Goal: Contribute content: Contribute content

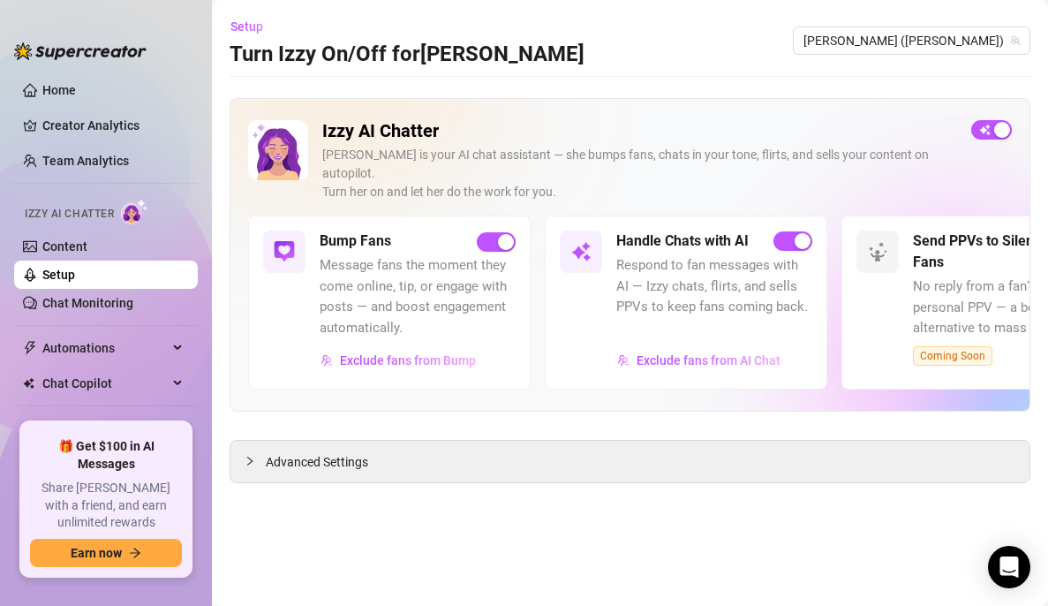
click at [516, 217] on div "Bump Fans Message fans the moment they come online, tip, or engage with posts —…" at bounding box center [389, 301] width 283 height 173
click at [508, 234] on div "button" at bounding box center [506, 242] width 16 height 16
click at [496, 215] on div "Bump Fans Message fans the moment they come online, tip, or engage with posts —…" at bounding box center [389, 301] width 283 height 173
click at [495, 232] on span "button" at bounding box center [496, 241] width 39 height 19
click at [100, 298] on link "Chat Monitoring" at bounding box center [87, 303] width 91 height 14
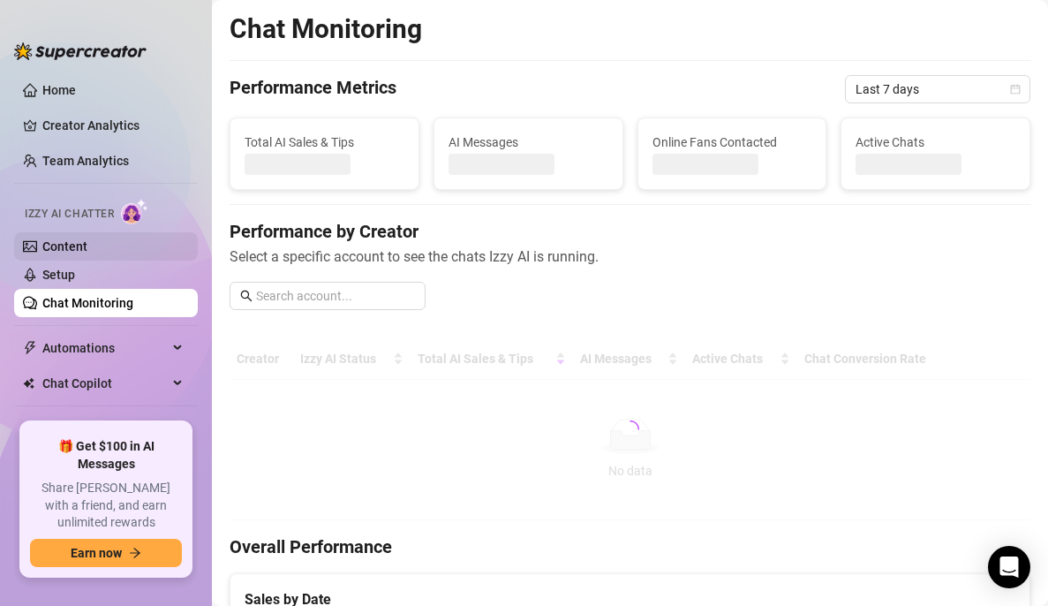
click at [87, 239] on link "Content" at bounding box center [64, 246] width 45 height 14
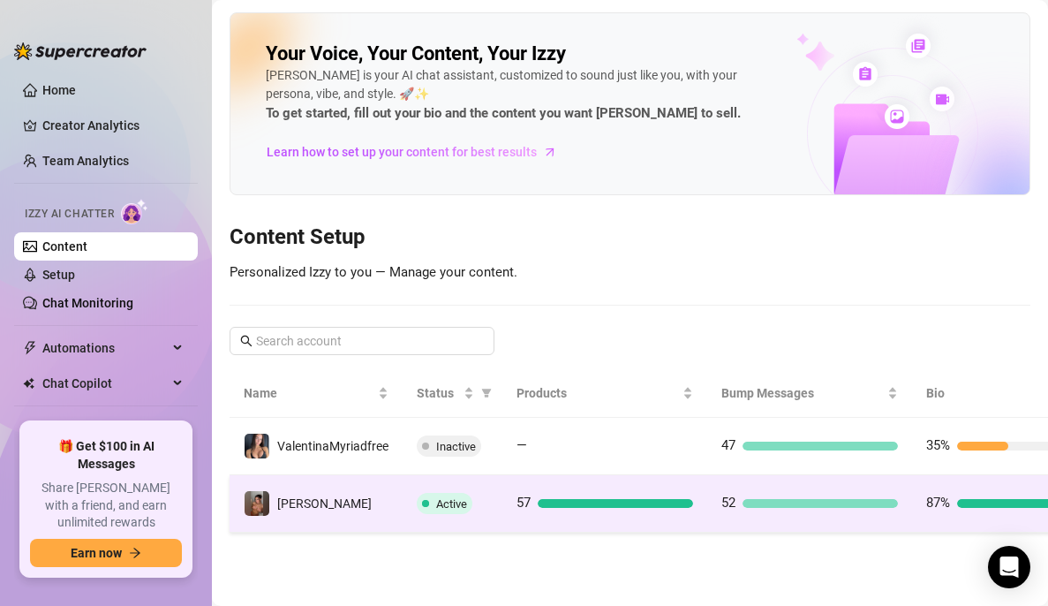
scroll to position [0, 125]
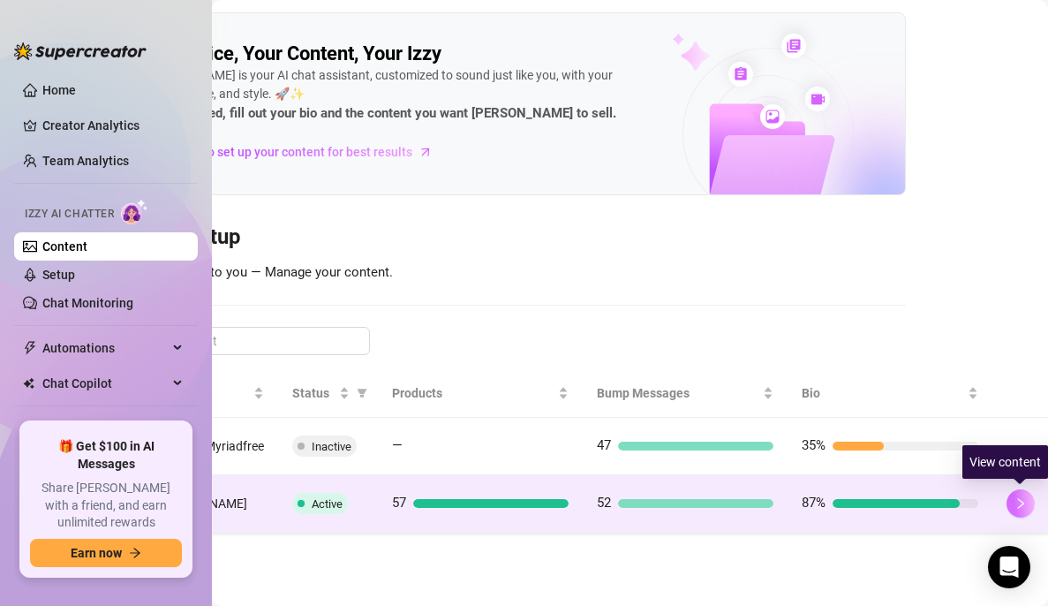
click at [1015, 504] on icon "right" at bounding box center [1021, 503] width 12 height 12
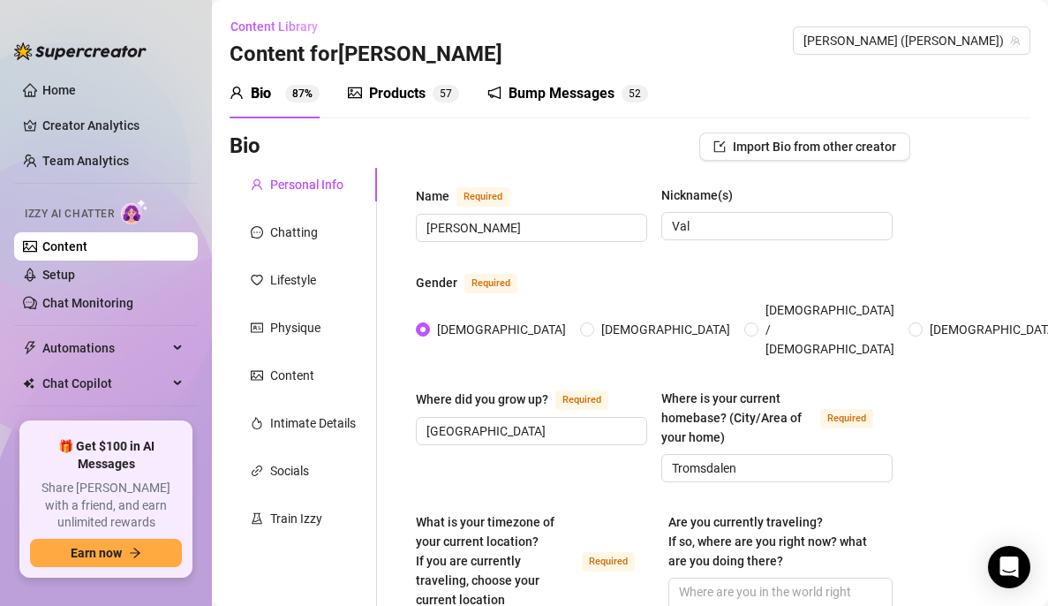
click at [389, 86] on div "Products" at bounding box center [397, 93] width 57 height 21
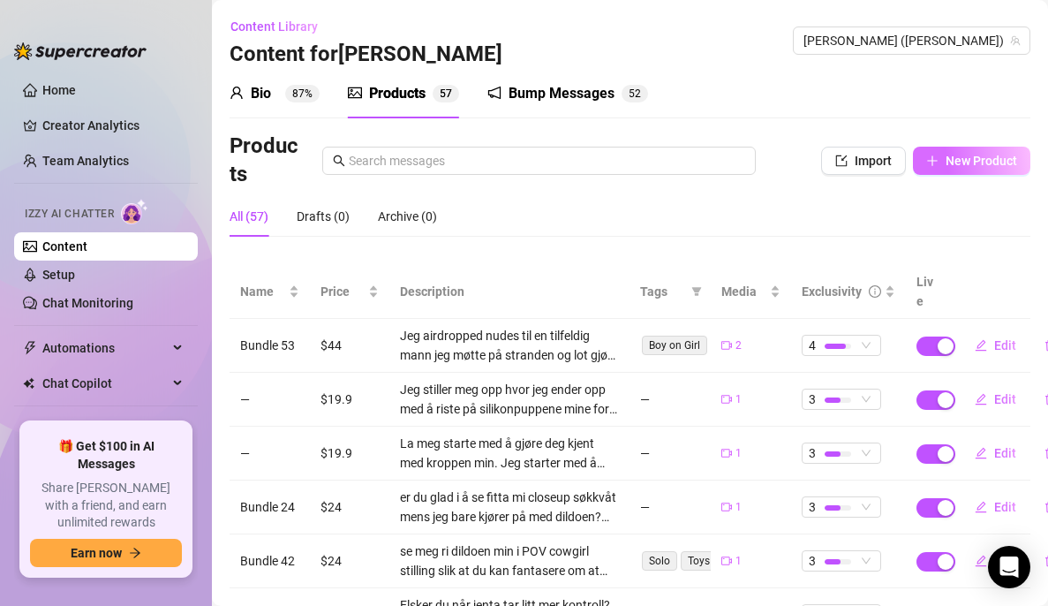
click at [953, 173] on button "New Product" at bounding box center [971, 161] width 117 height 28
type textarea "Type your message here..."
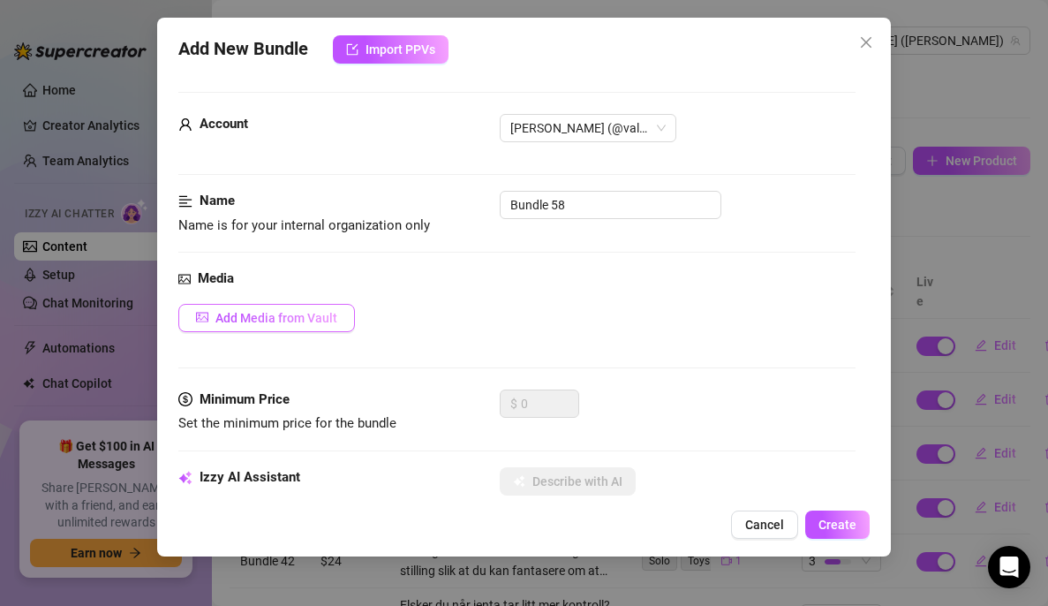
click at [287, 322] on span "Add Media from Vault" at bounding box center [276, 318] width 122 height 14
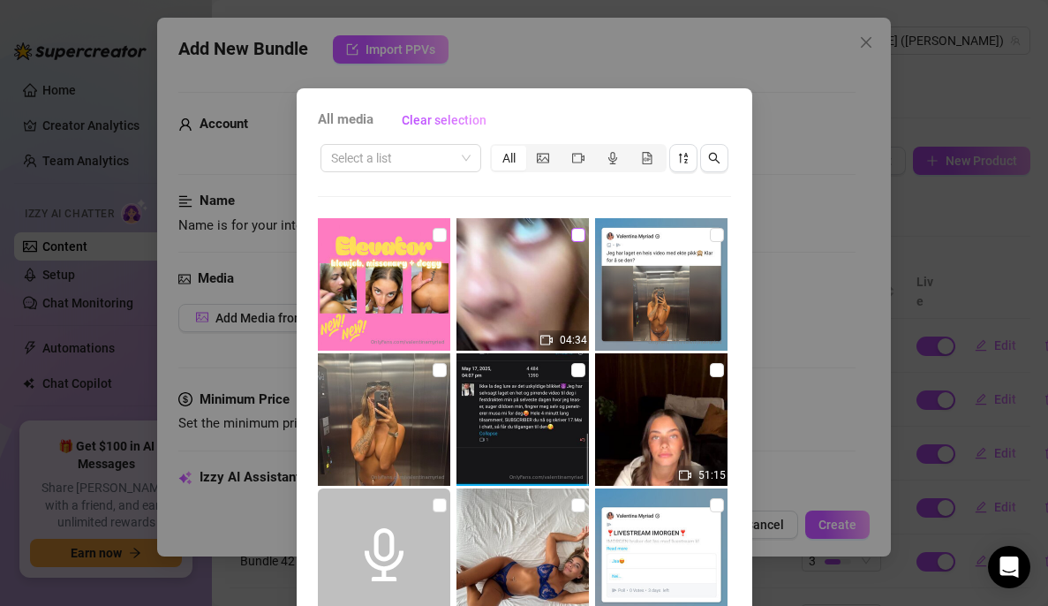
click at [571, 233] on input "checkbox" at bounding box center [578, 235] width 14 height 14
checkbox input "true"
click at [433, 230] on input "checkbox" at bounding box center [440, 235] width 14 height 14
checkbox input "true"
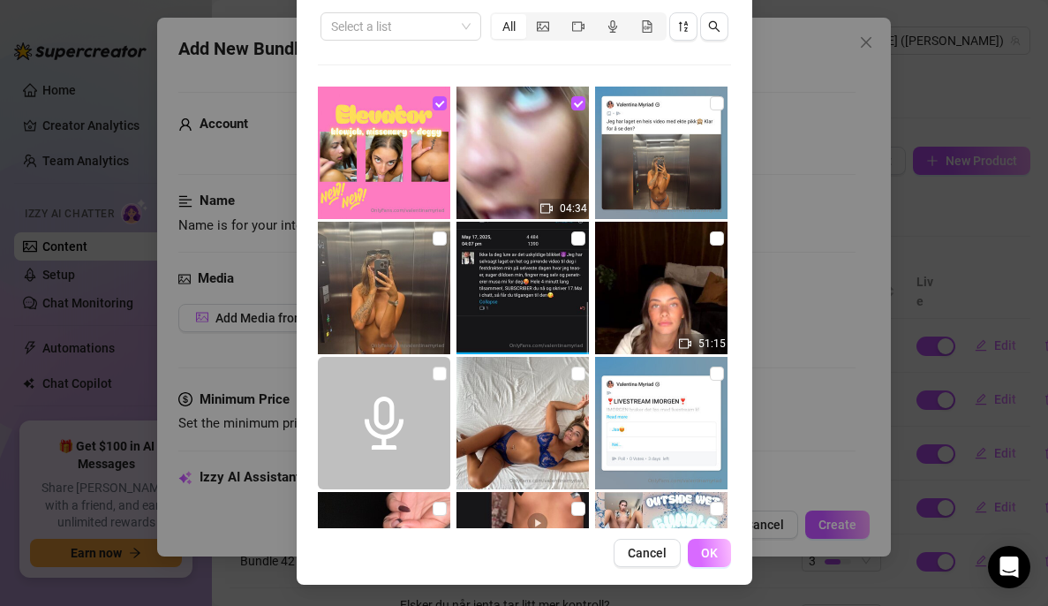
click at [705, 561] on button "OK" at bounding box center [709, 553] width 43 height 28
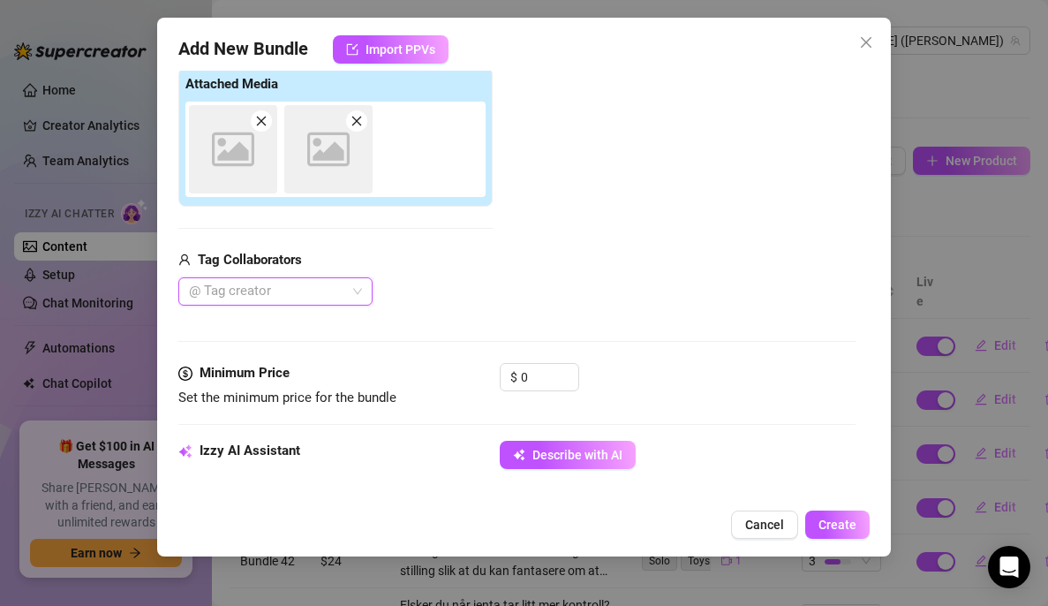
scroll to position [284, 0]
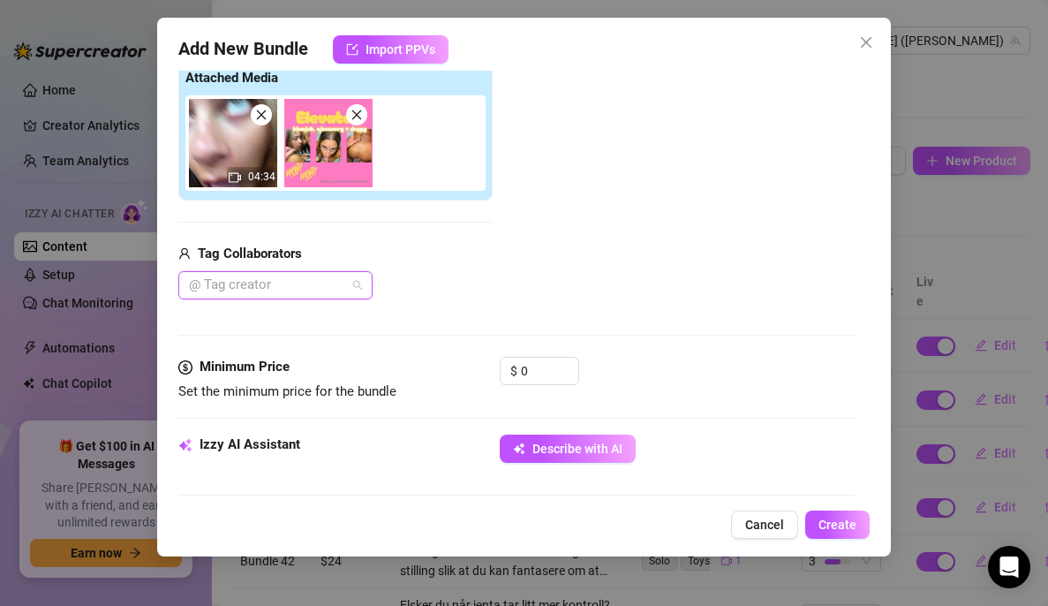
click at [332, 285] on div at bounding box center [266, 285] width 169 height 25
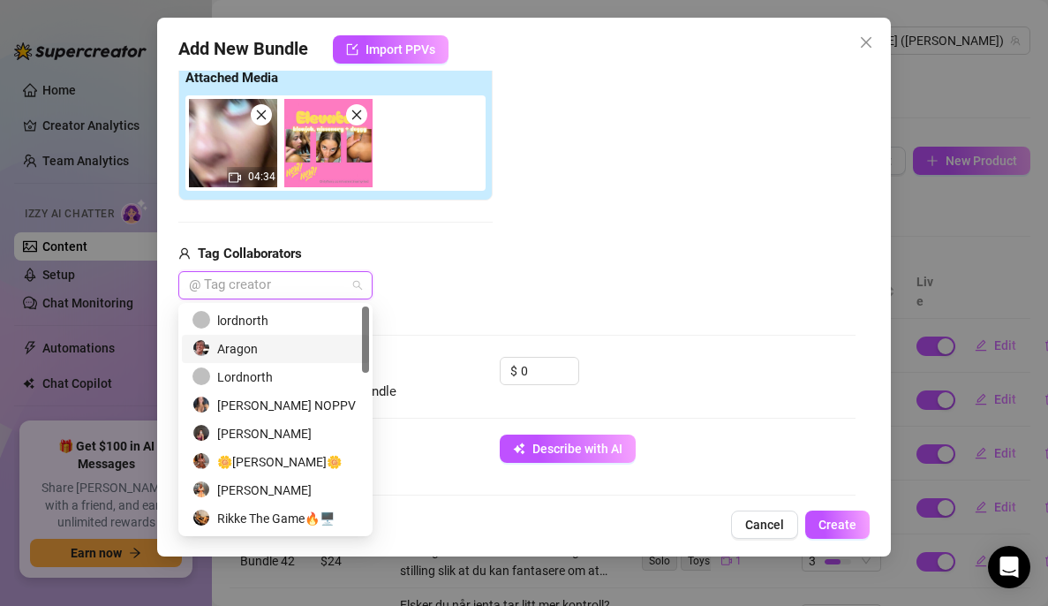
click at [214, 344] on div "Aragon" at bounding box center [276, 348] width 166 height 19
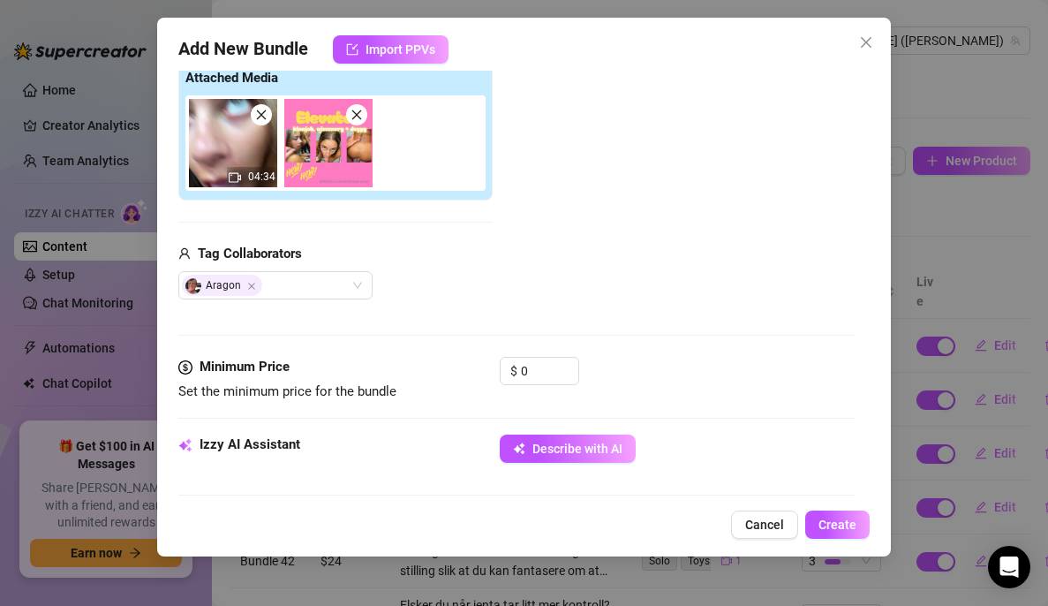
click at [557, 256] on div "Add Media from Vault Attached Media 04:34 Tag Collaborators Aragon" at bounding box center [516, 159] width 677 height 281
click at [530, 372] on input "0" at bounding box center [549, 371] width 57 height 26
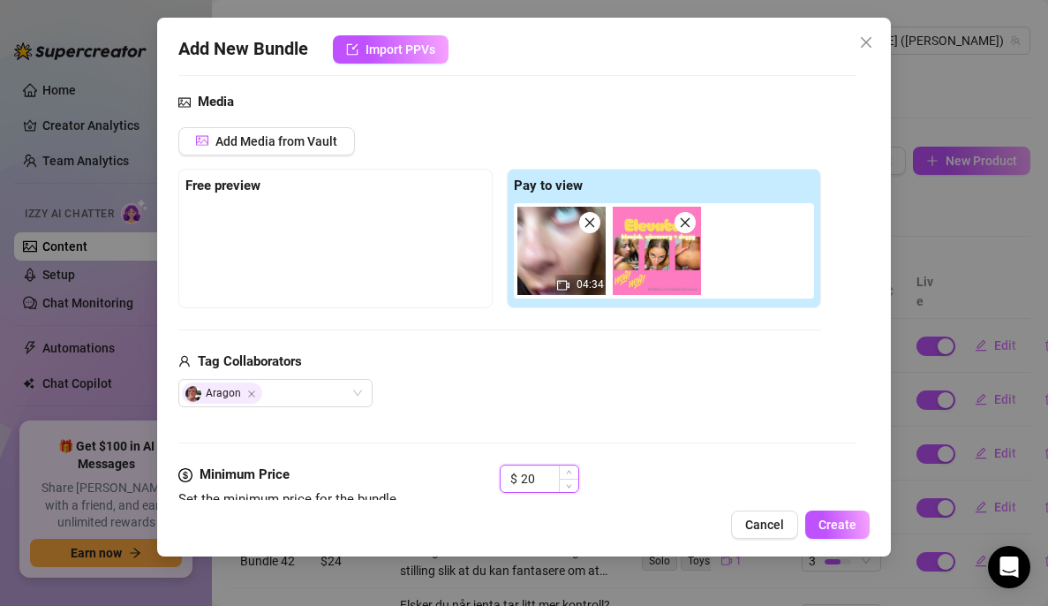
scroll to position [176, 0]
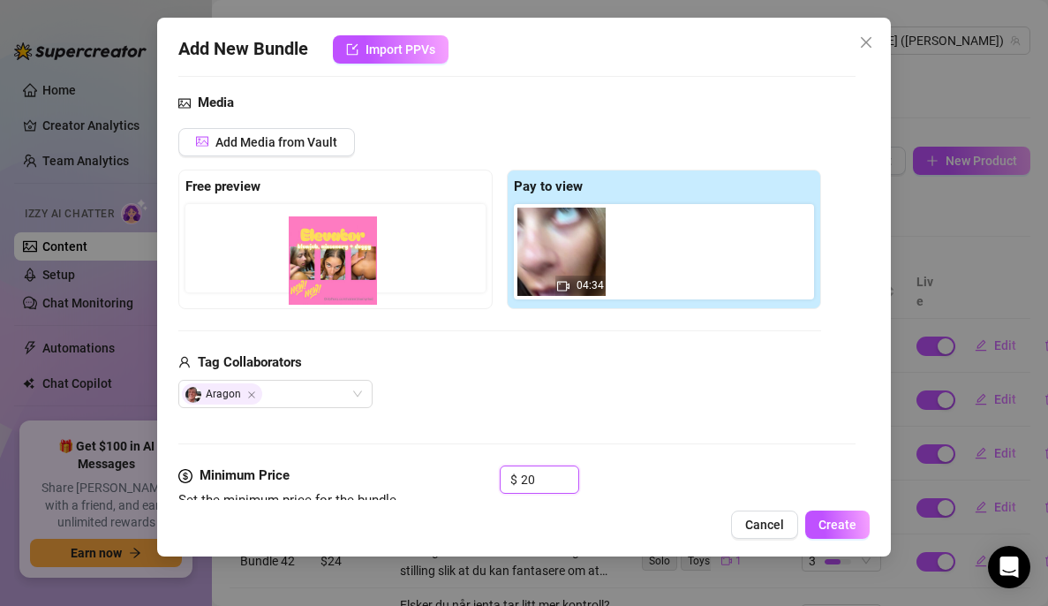
drag, startPoint x: 668, startPoint y: 269, endPoint x: 336, endPoint y: 278, distance: 332.1
click at [336, 278] on div "Free preview Pay to view 04:34" at bounding box center [499, 240] width 643 height 140
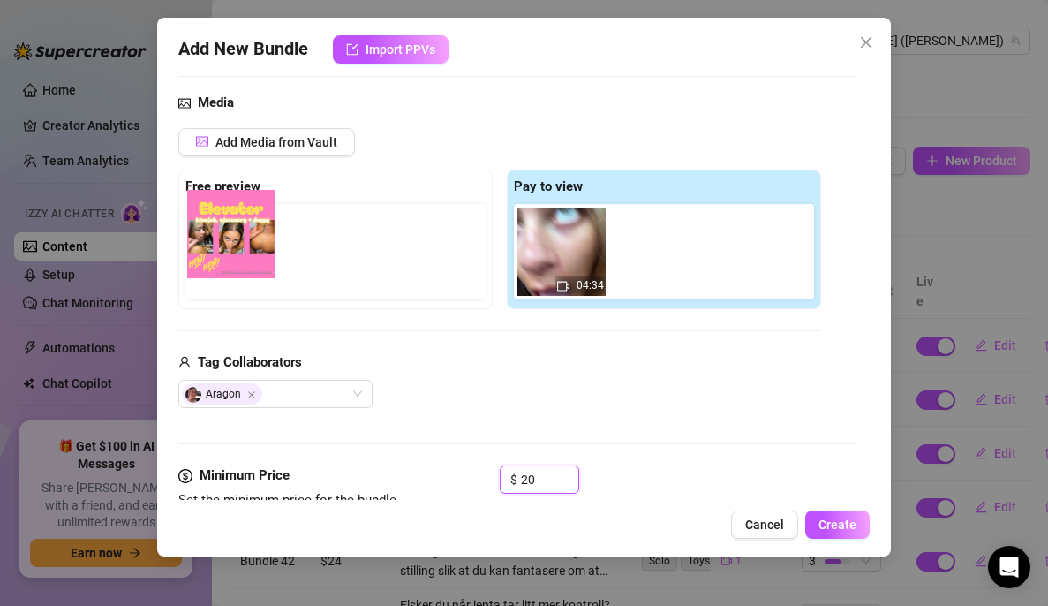
drag, startPoint x: 673, startPoint y: 251, endPoint x: 227, endPoint y: 231, distance: 446.4
click at [227, 231] on div "Free preview Pay to view 04:34" at bounding box center [499, 240] width 643 height 140
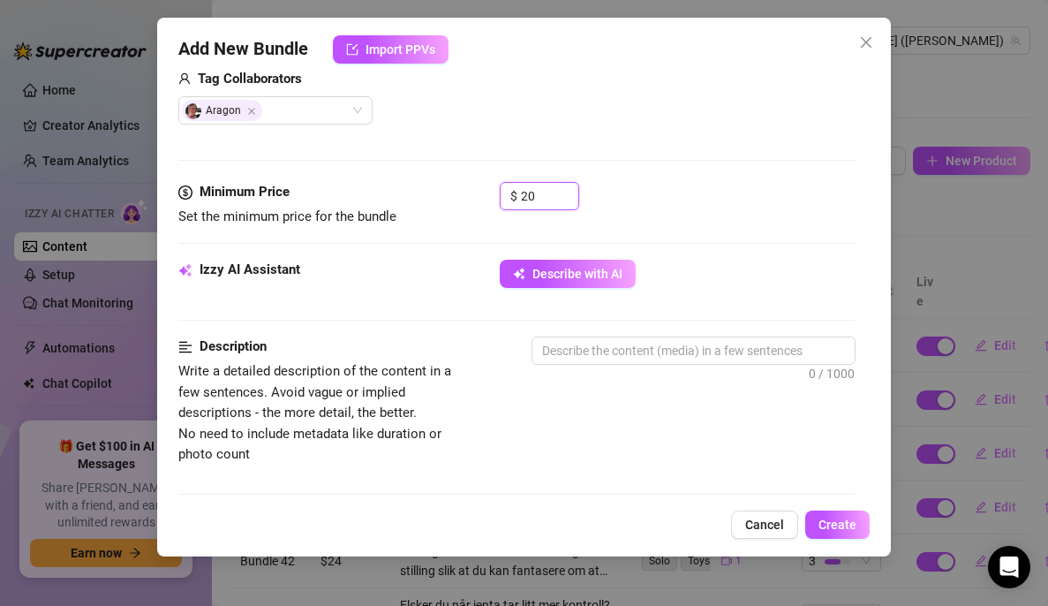
scroll to position [463, 0]
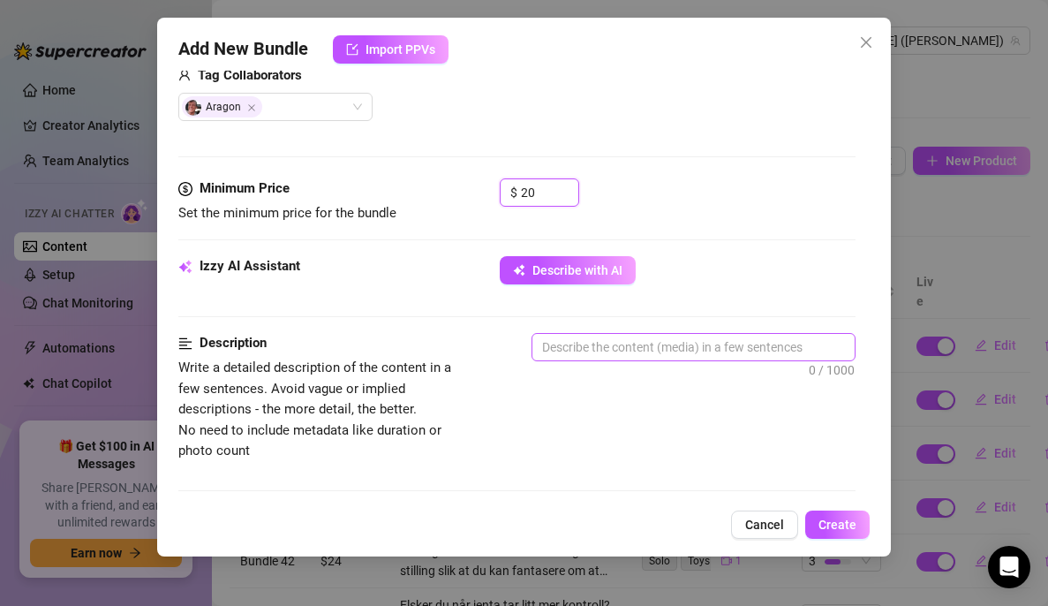
type input "20"
click at [634, 346] on textarea at bounding box center [693, 347] width 322 height 26
paste textarea "💦ELEVATOR FUN💦Gjett hva jeg har laget🙈 Du gjettet riktig! Heis sex video😍 Gjør …"
type textarea "💦ELEVATOR FUN💦Gjett hva jeg har laget🙈 Du gjettet riktig! Heis sex video😍 Gjør …"
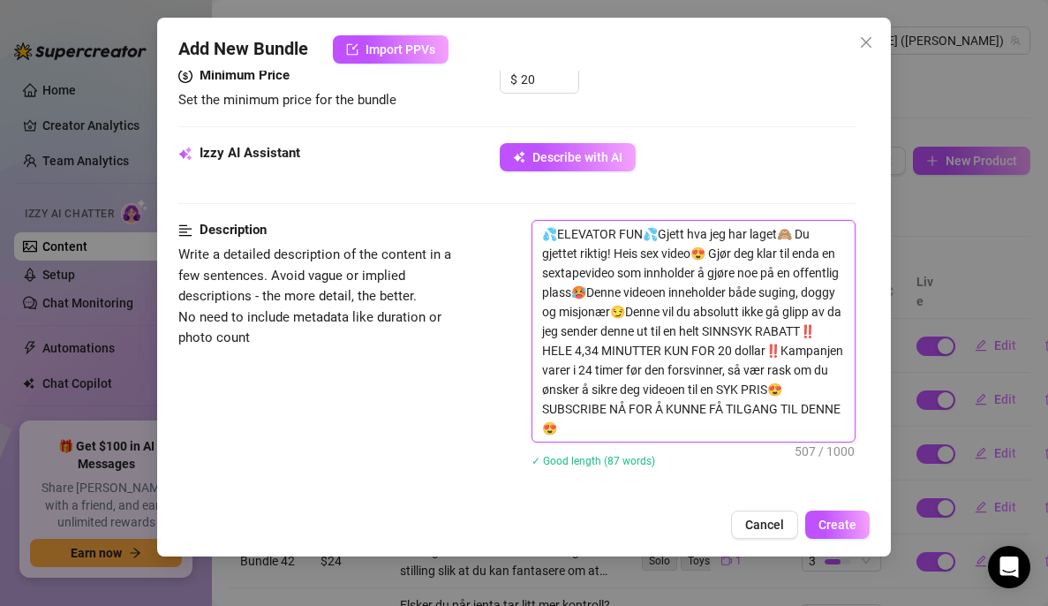
scroll to position [578, 0]
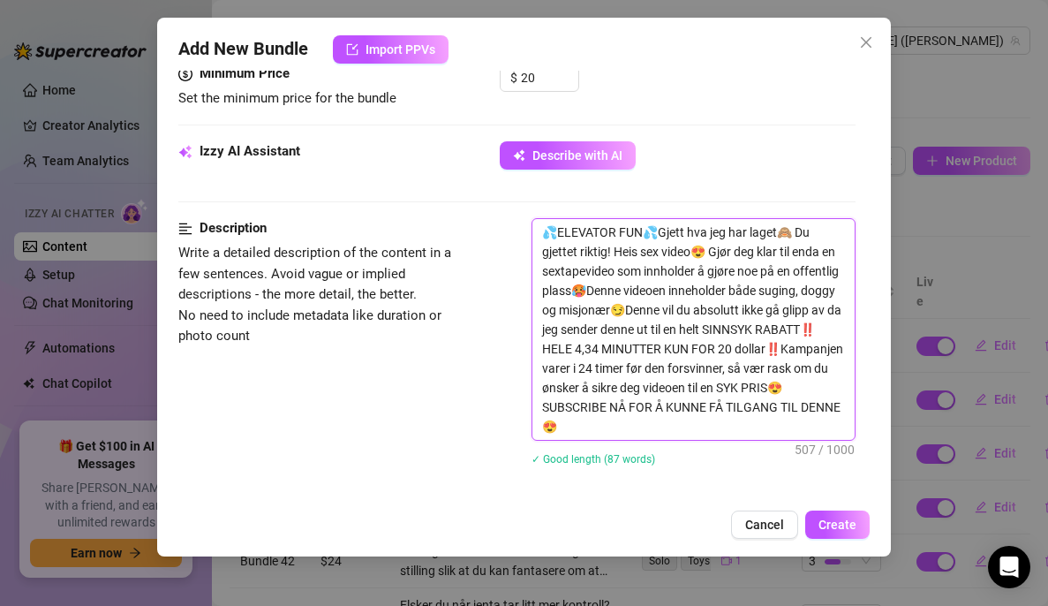
drag, startPoint x: 783, startPoint y: 423, endPoint x: 628, endPoint y: 372, distance: 163.6
click at [628, 372] on textarea "💦ELEVATOR FUN💦Gjett hva jeg har laget🙈 Du gjettet riktig! Heis sex video😍 Gjør …" at bounding box center [693, 329] width 322 height 221
type textarea "💦ELEVATOR FUN💦Gjett hva jeg har laget🙈 Du gjettet riktig! Heis sex video😍 Gjør …"
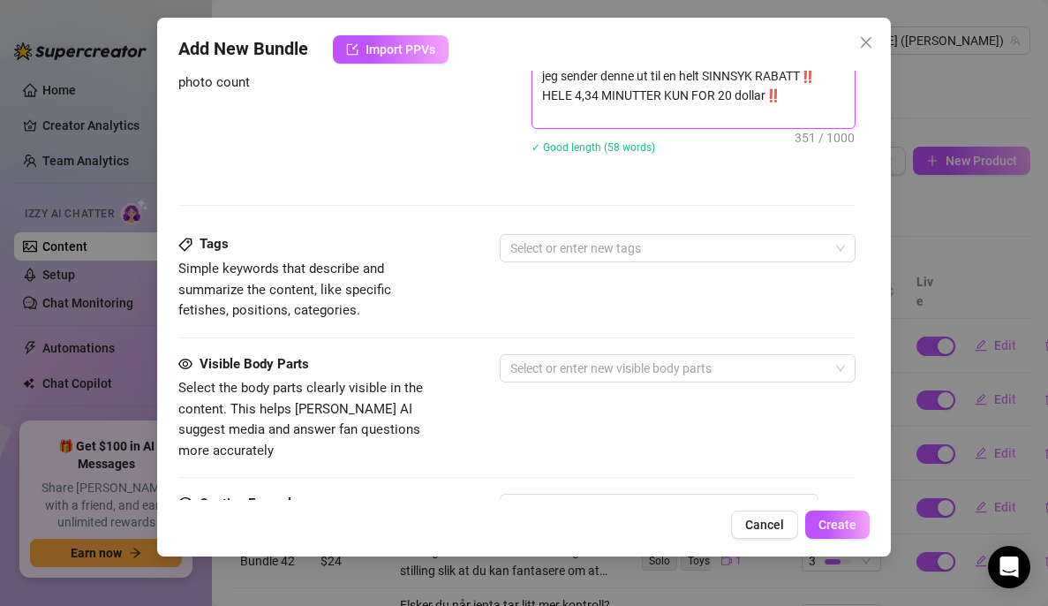
scroll to position [832, 0]
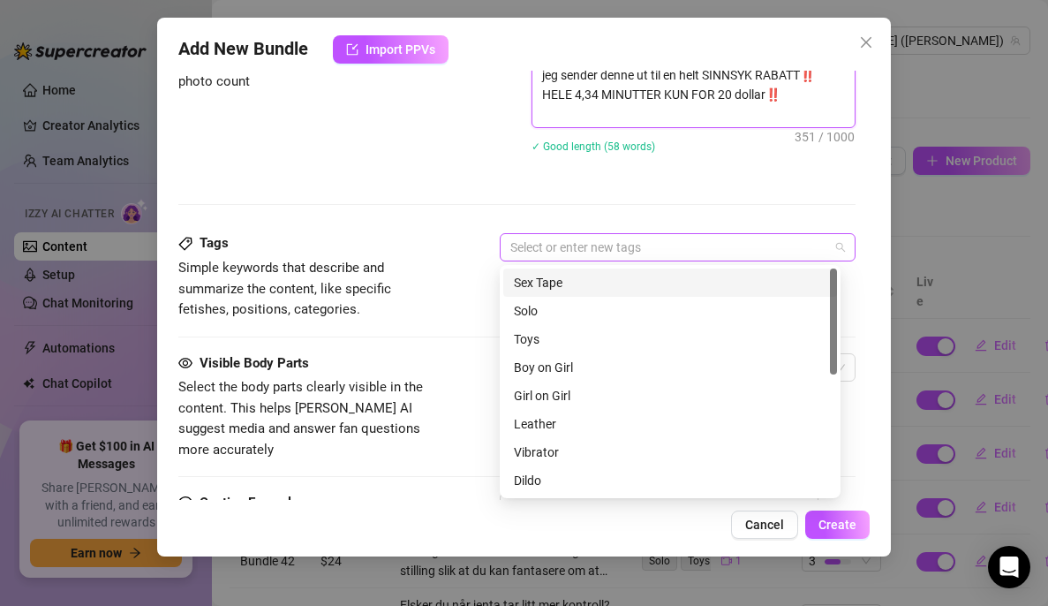
click at [585, 245] on div at bounding box center [668, 247] width 330 height 25
type textarea "💦ELEVATOR FUN💦Gjett hva jeg har laget🙈 Du gjettet riktig! Heis sex video😍 Gjør …"
click at [547, 283] on div "Sex Tape" at bounding box center [670, 282] width 313 height 19
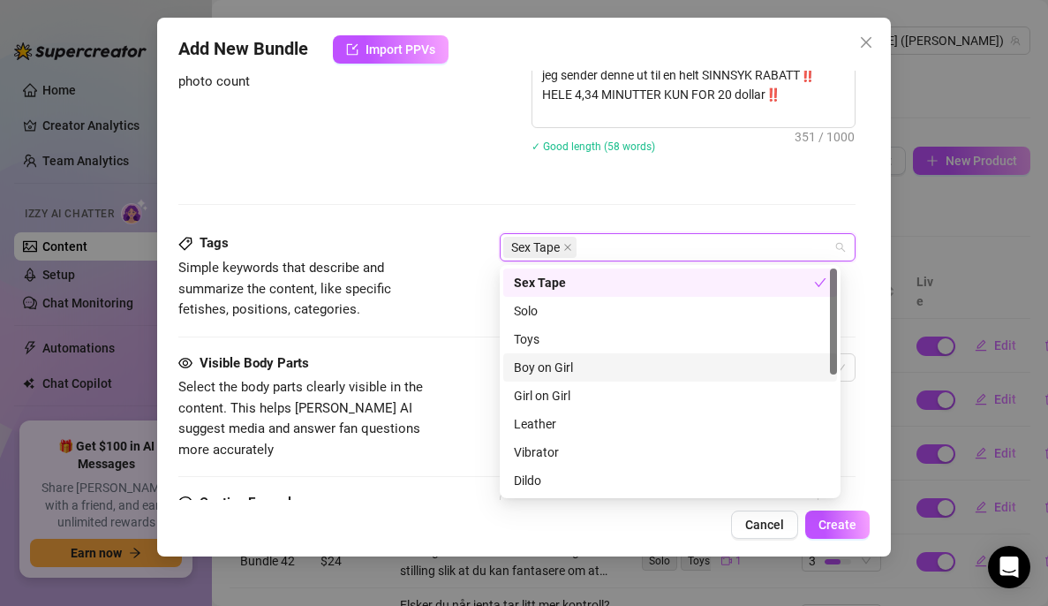
click at [546, 364] on div "Boy on Girl" at bounding box center [670, 367] width 313 height 19
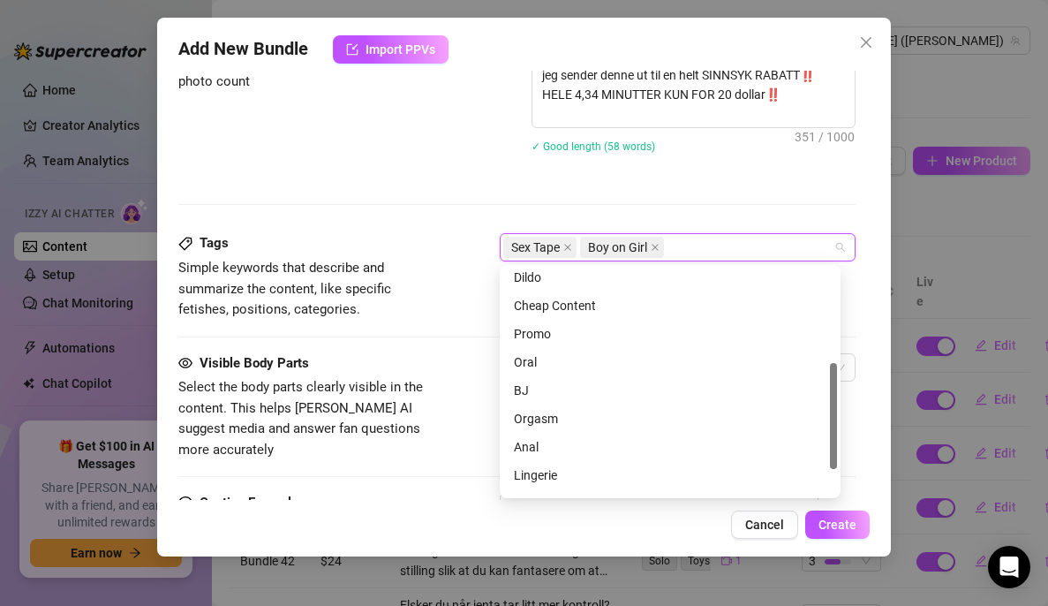
scroll to position [205, 0]
click at [536, 362] on div "Oral" at bounding box center [670, 360] width 313 height 19
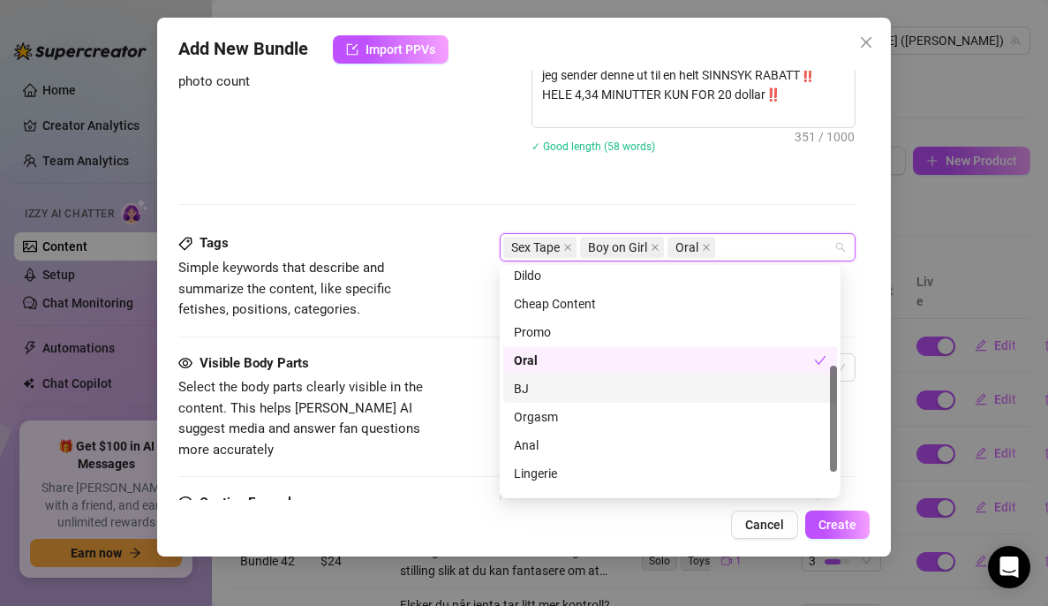
click at [532, 381] on div "BJ" at bounding box center [670, 388] width 313 height 19
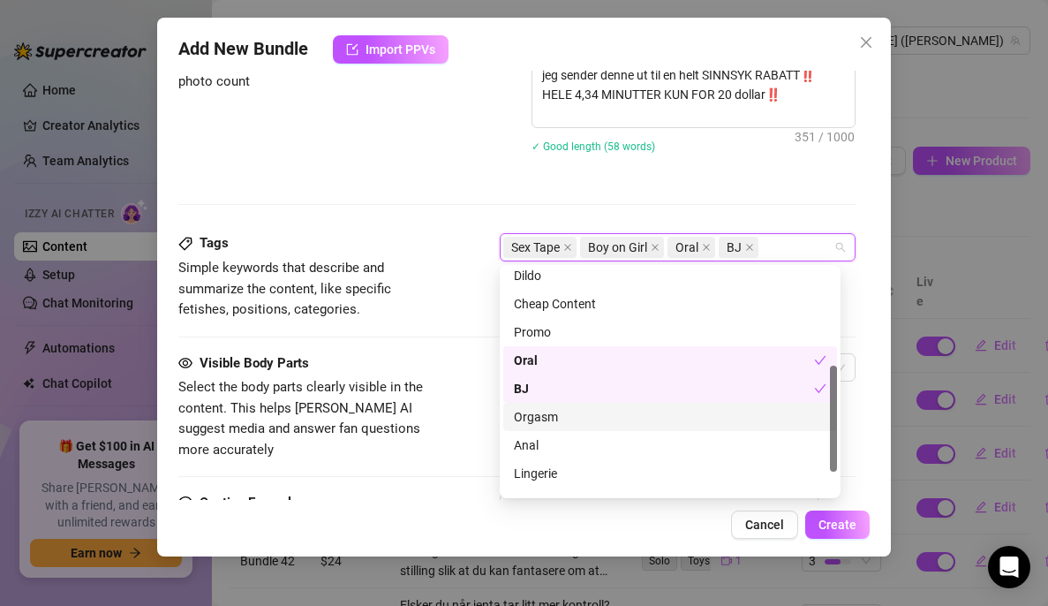
click at [539, 419] on div "Orgasm" at bounding box center [670, 416] width 313 height 19
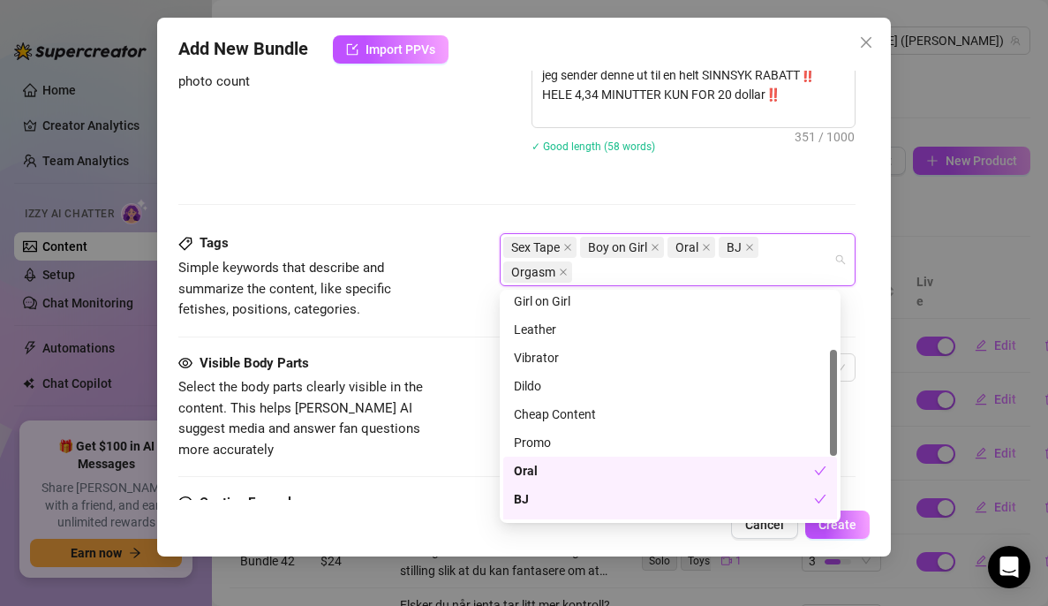
scroll to position [118, 0]
click at [594, 413] on div "Cheap Content" at bounding box center [670, 414] width 313 height 19
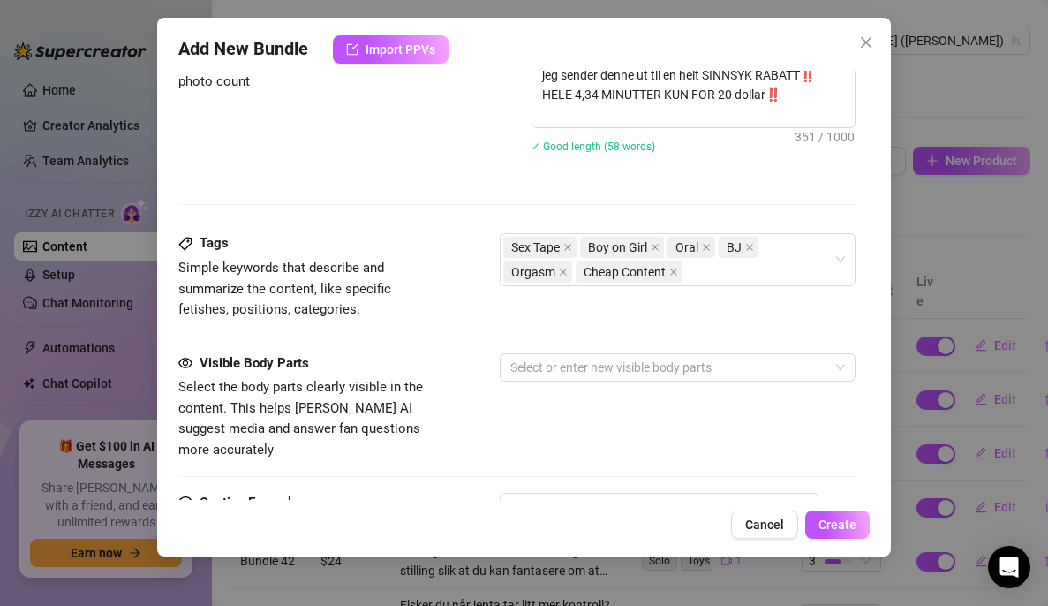
click at [482, 337] on div "Tags Simple keywords that describe and summarize the content, like specific fet…" at bounding box center [516, 292] width 677 height 119
click at [707, 365] on div at bounding box center [668, 367] width 330 height 25
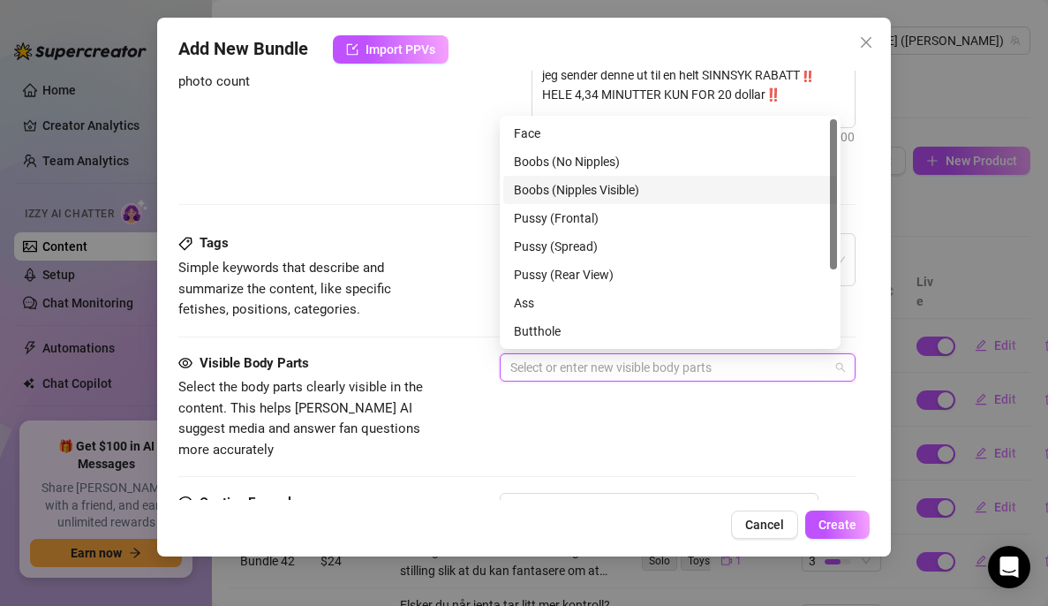
click at [582, 183] on div "Boobs (Nipples Visible)" at bounding box center [670, 189] width 313 height 19
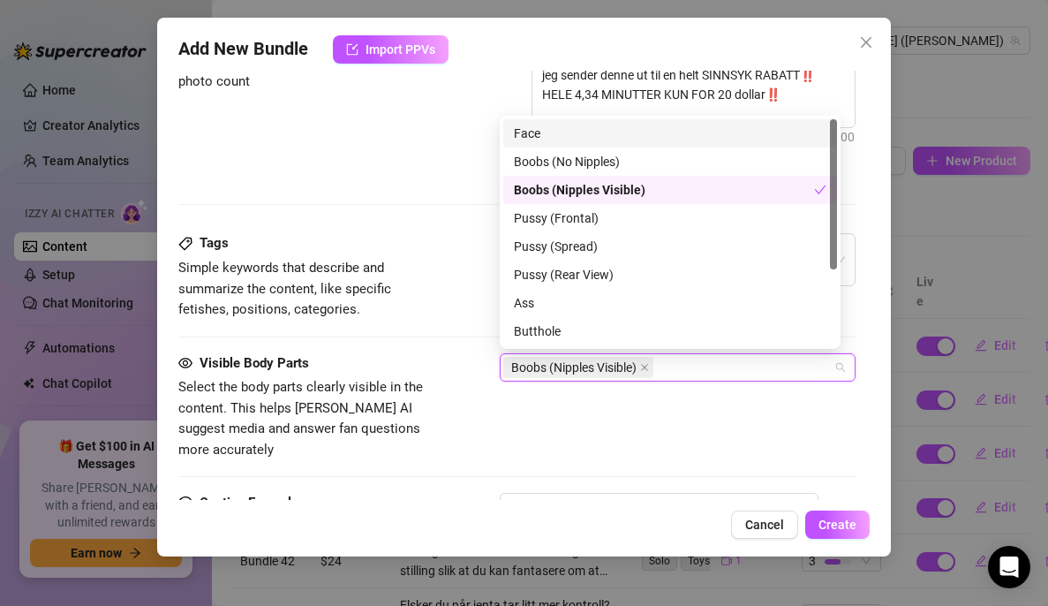
click at [566, 120] on div "Face" at bounding box center [670, 133] width 334 height 28
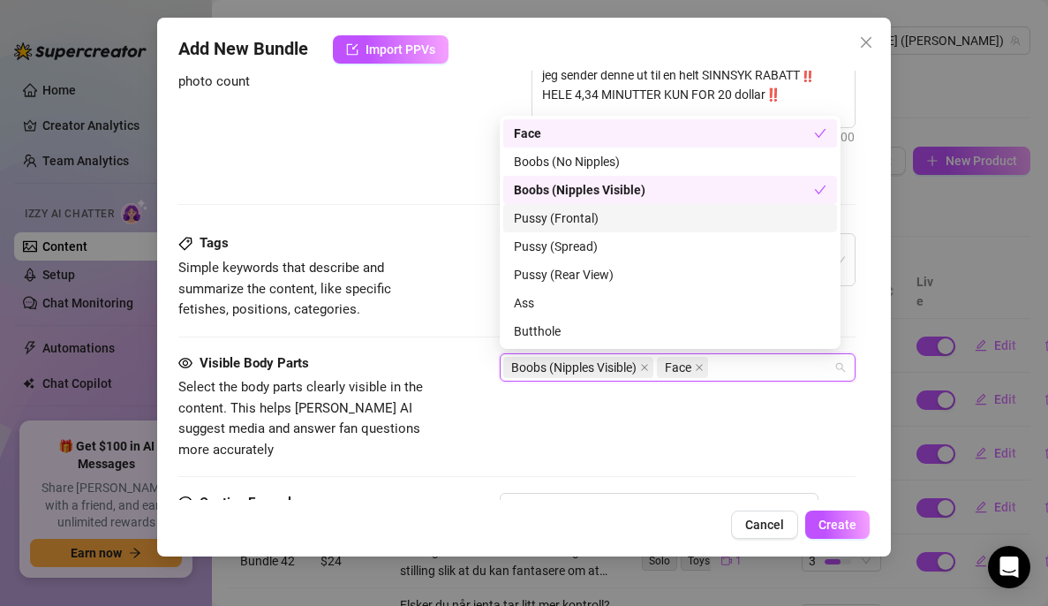
click at [574, 214] on div "Pussy (Frontal)" at bounding box center [670, 217] width 313 height 19
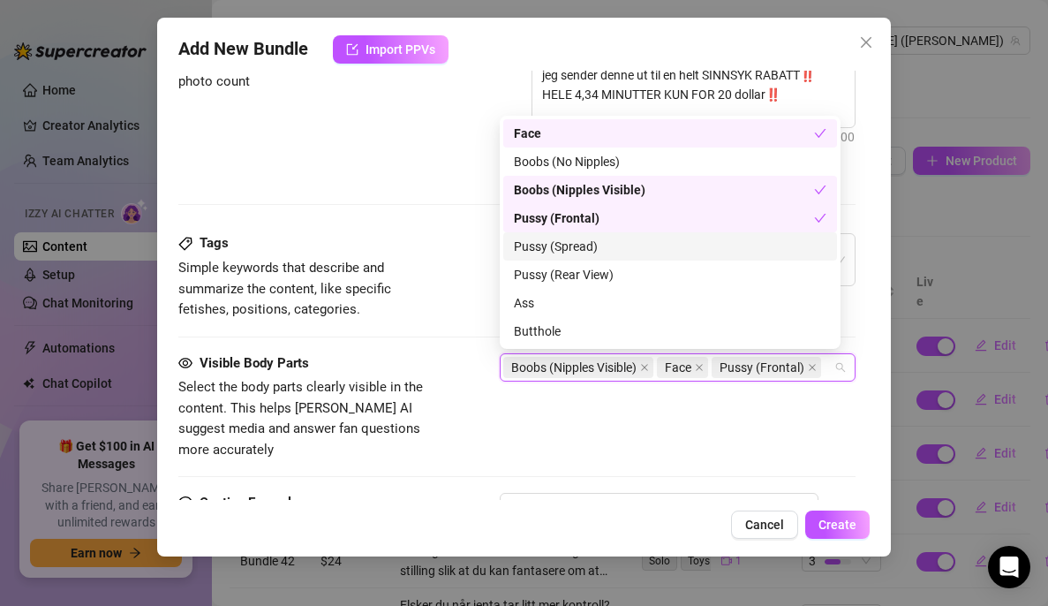
click at [576, 238] on div "Pussy (Spread)" at bounding box center [670, 246] width 313 height 19
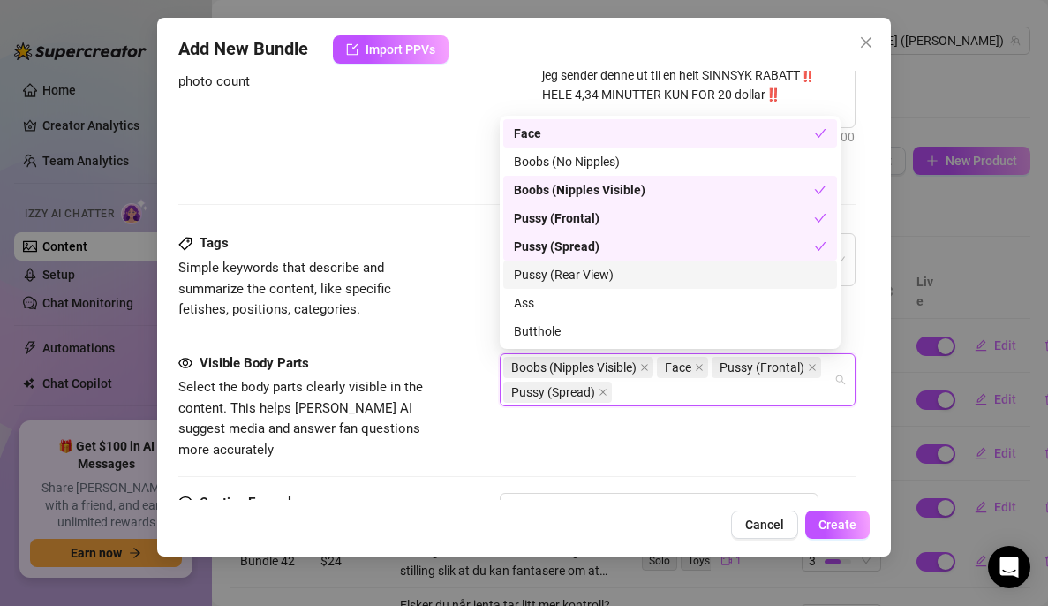
click at [577, 268] on div "Pussy (Rear View)" at bounding box center [670, 274] width 313 height 19
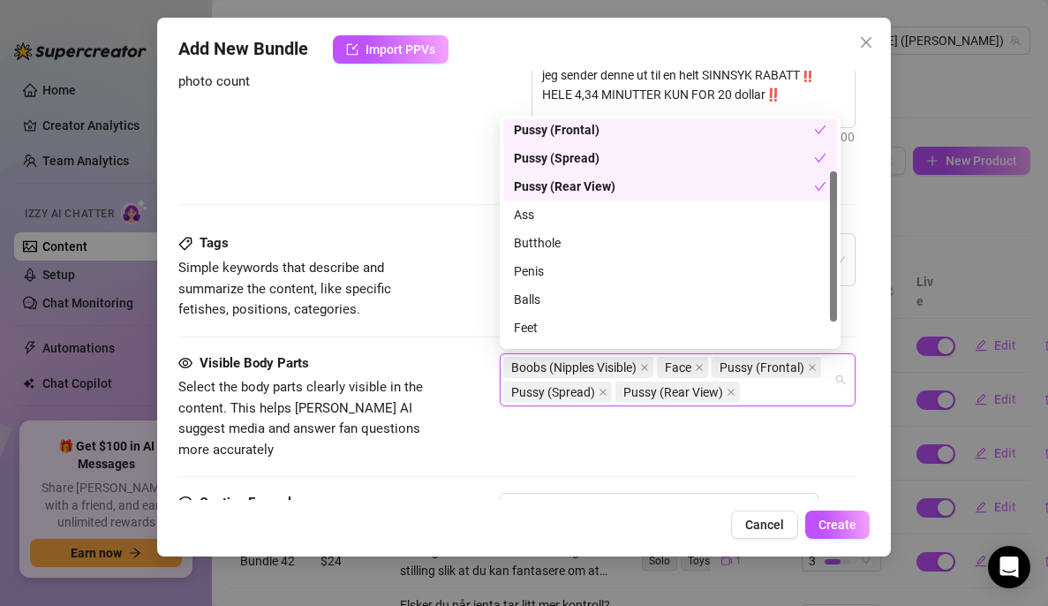
scroll to position [89, 0]
click at [564, 208] on div "Ass" at bounding box center [670, 213] width 313 height 19
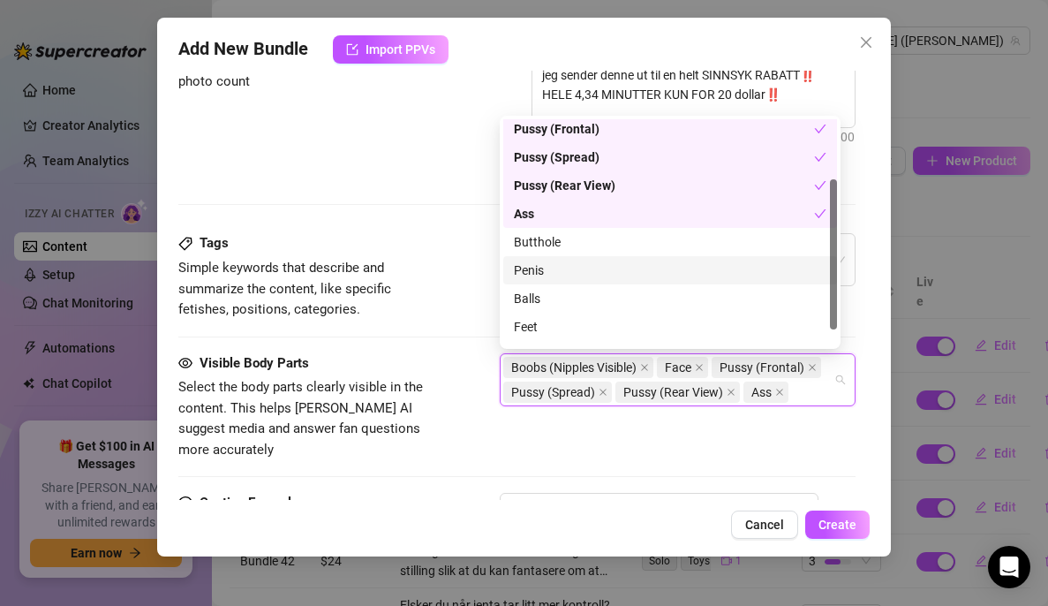
click at [569, 271] on div "Penis" at bounding box center [670, 269] width 313 height 19
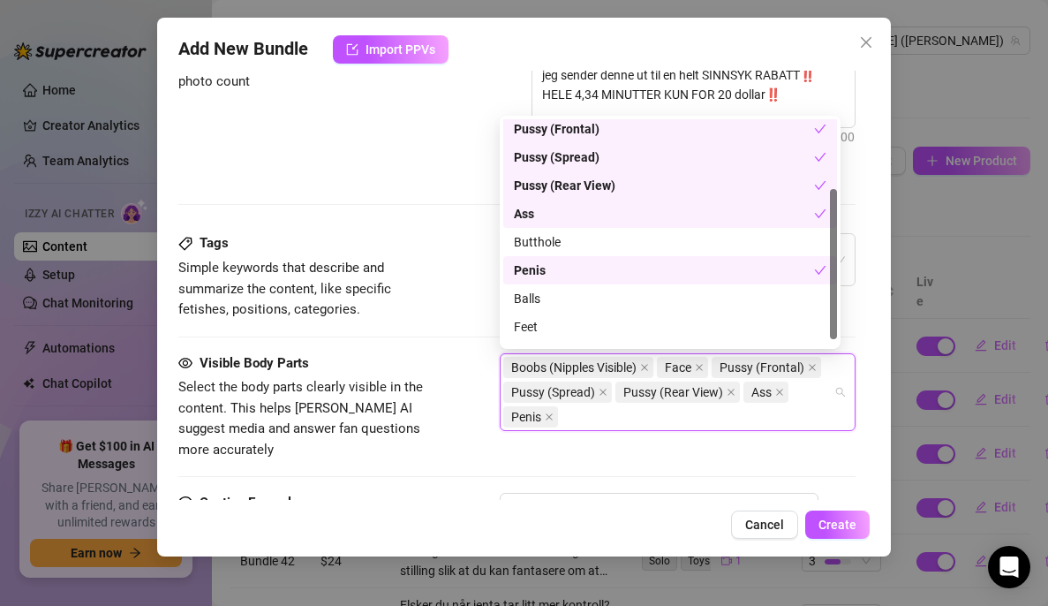
scroll to position [113, 0]
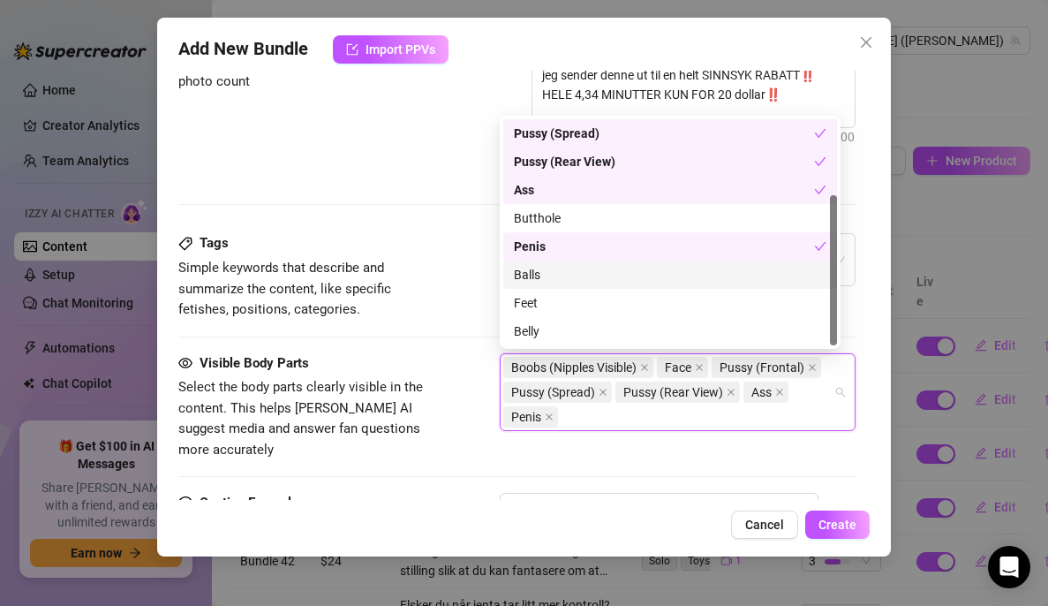
click at [547, 268] on div "Balls" at bounding box center [670, 274] width 313 height 19
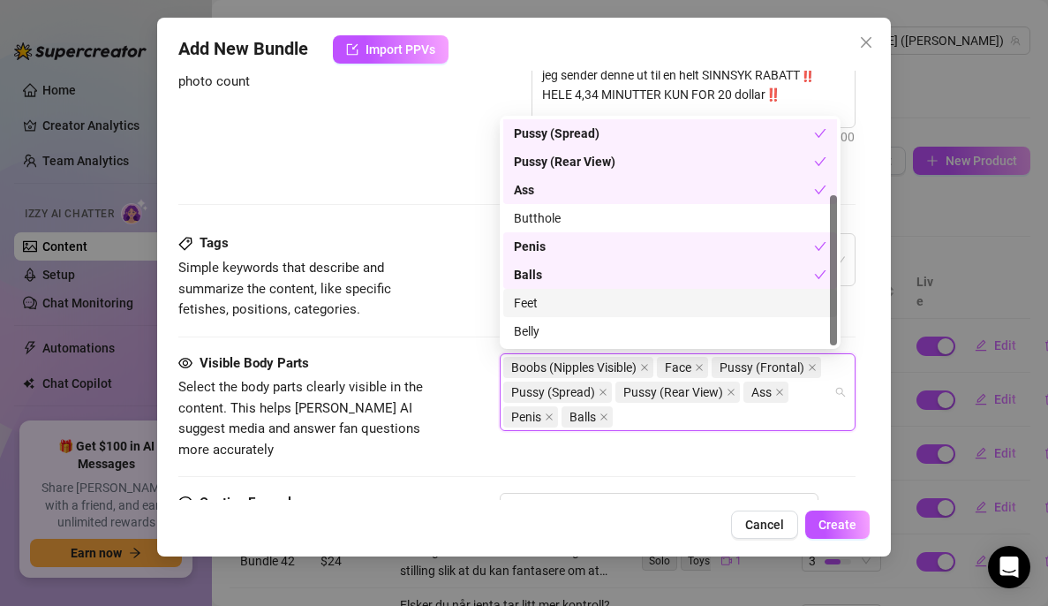
click at [469, 338] on div "Tags Simple keywords that describe and summarize the content, like specific fet…" at bounding box center [516, 292] width 677 height 119
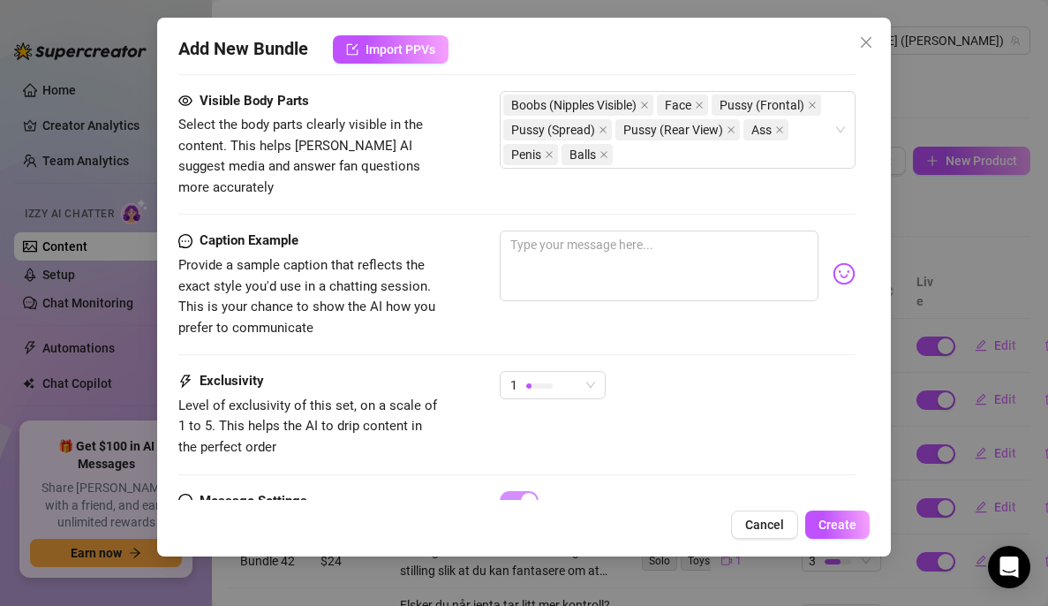
scroll to position [1097, 0]
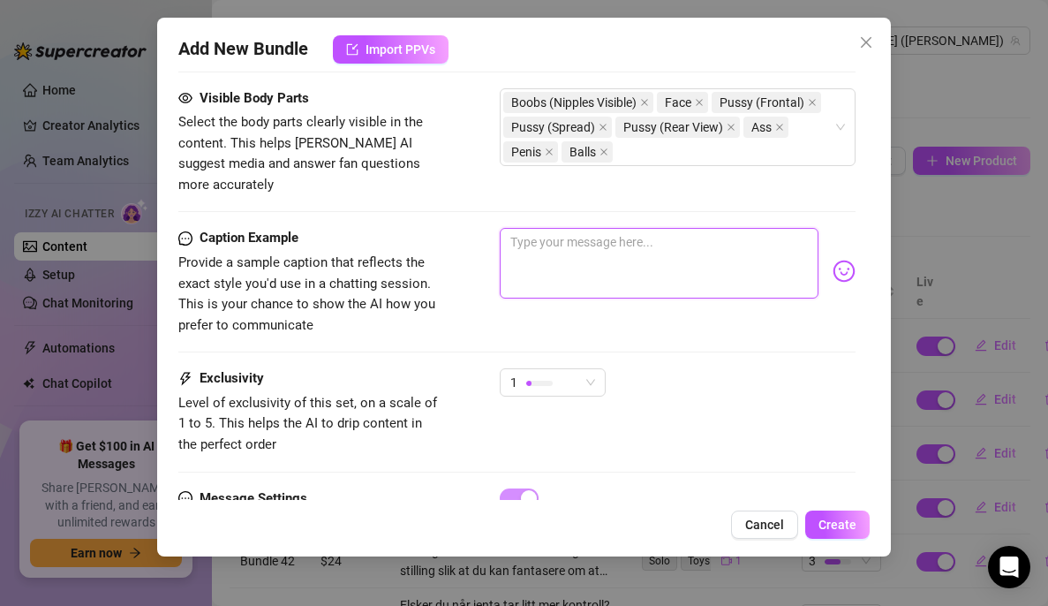
click at [593, 238] on textarea at bounding box center [659, 263] width 319 height 71
paste textarea "💦ELEVATOR FUN💦Gjett hva jeg har laget🙈 Du gjettet riktig! Heis sex video😍 Gjør …"
type textarea "💦ELEVATOR FUN💦Gjett hva jeg har laget🙈 Du gjettet riktig! Heis sex video😍 Gjør …"
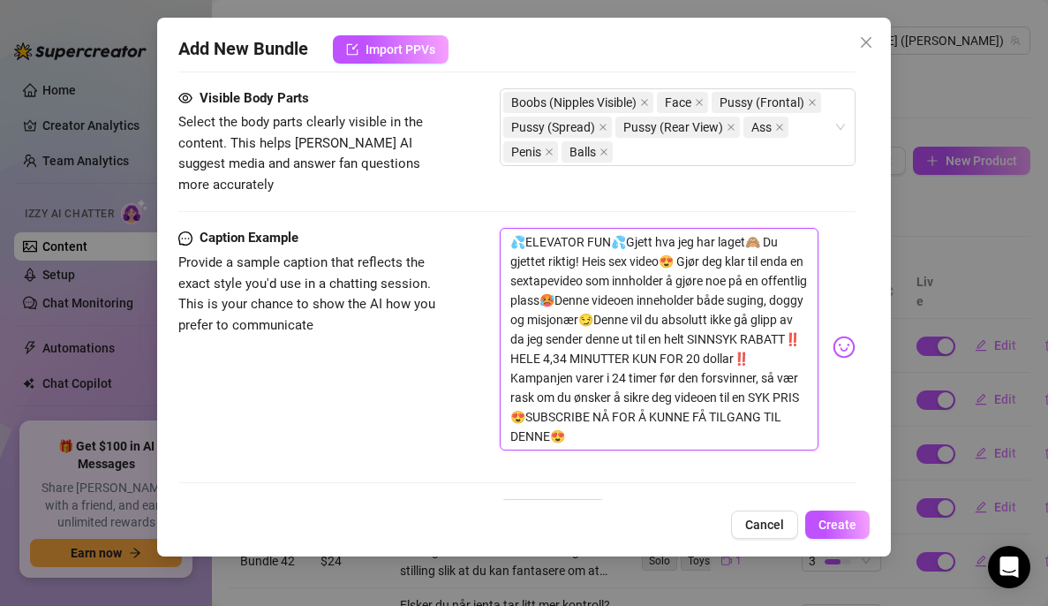
scroll to position [0, 0]
drag, startPoint x: 721, startPoint y: 420, endPoint x: 630, endPoint y: 361, distance: 109.2
click at [630, 361] on textarea "💦ELEVATOR FUN💦Gjett hva jeg har laget🙈 Du gjettet riktig! Heis sex video😍 Gjør …" at bounding box center [659, 339] width 319 height 223
type textarea "💦ELEVATOR FUN💦Gjett hva jeg har laget🙈 Du gjettet riktig! Heis sex video😍 Gjør …"
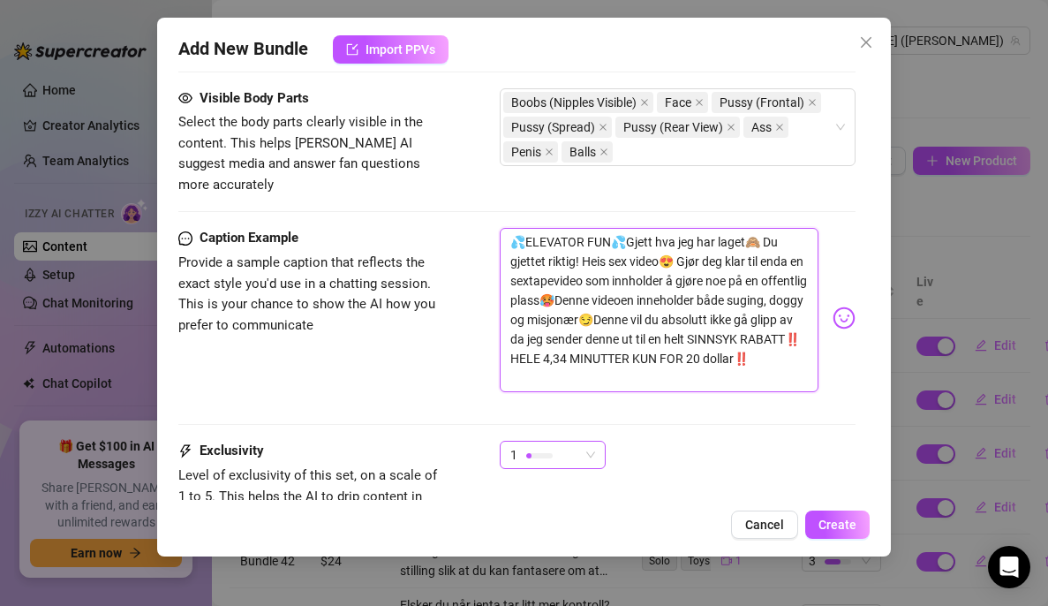
click at [529, 449] on div at bounding box center [539, 455] width 26 height 17
type textarea "💦ELEVATOR FUN💦Gjett hva jeg har laget🙈 Du gjettet riktig! Heis sex video😍 Gjør …"
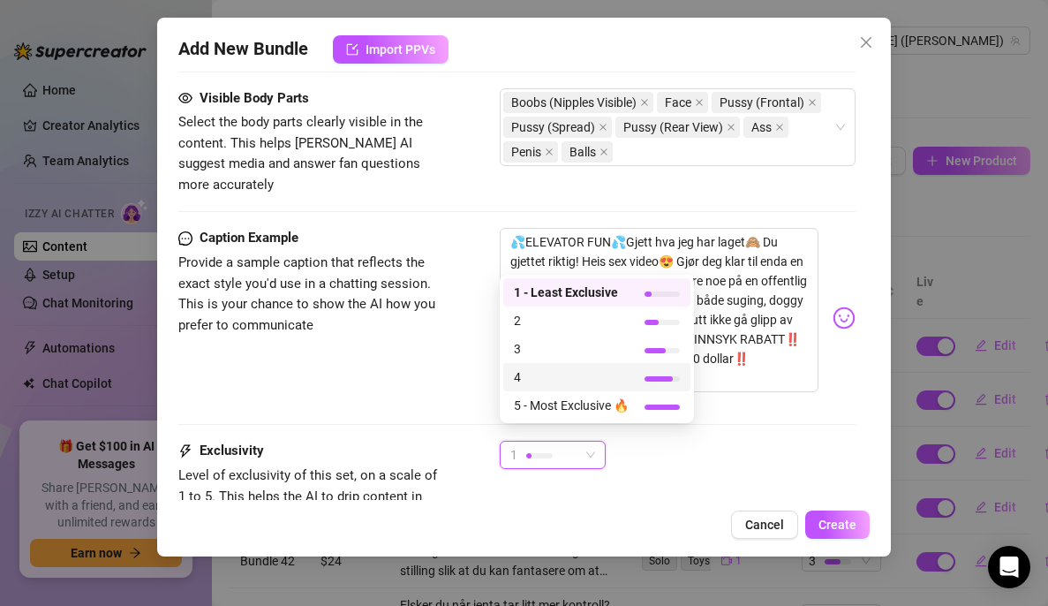
click at [608, 377] on span "4" at bounding box center [571, 376] width 115 height 19
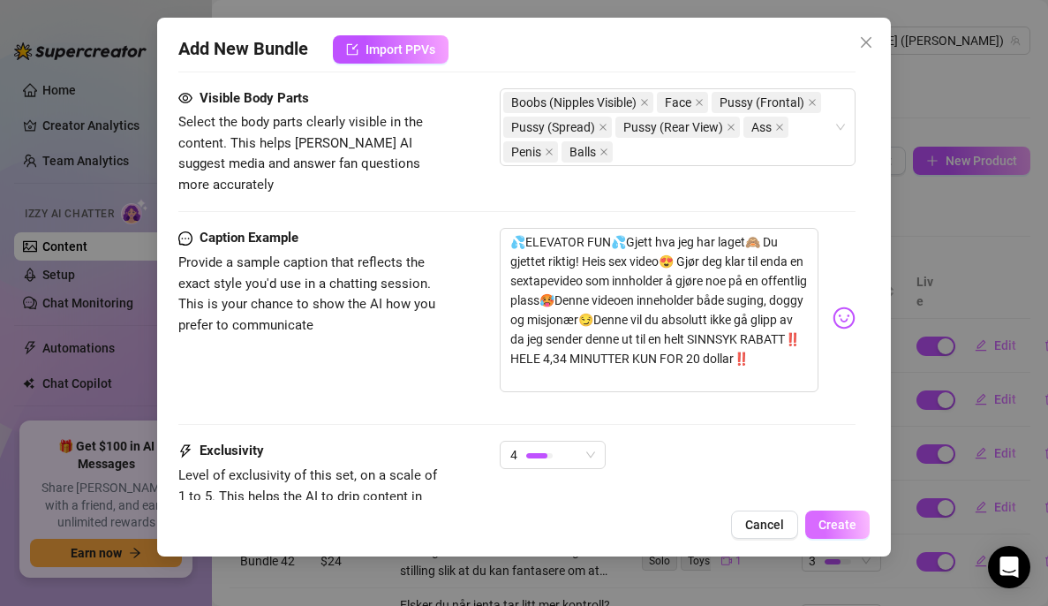
click at [859, 532] on button "Create" at bounding box center [837, 524] width 64 height 28
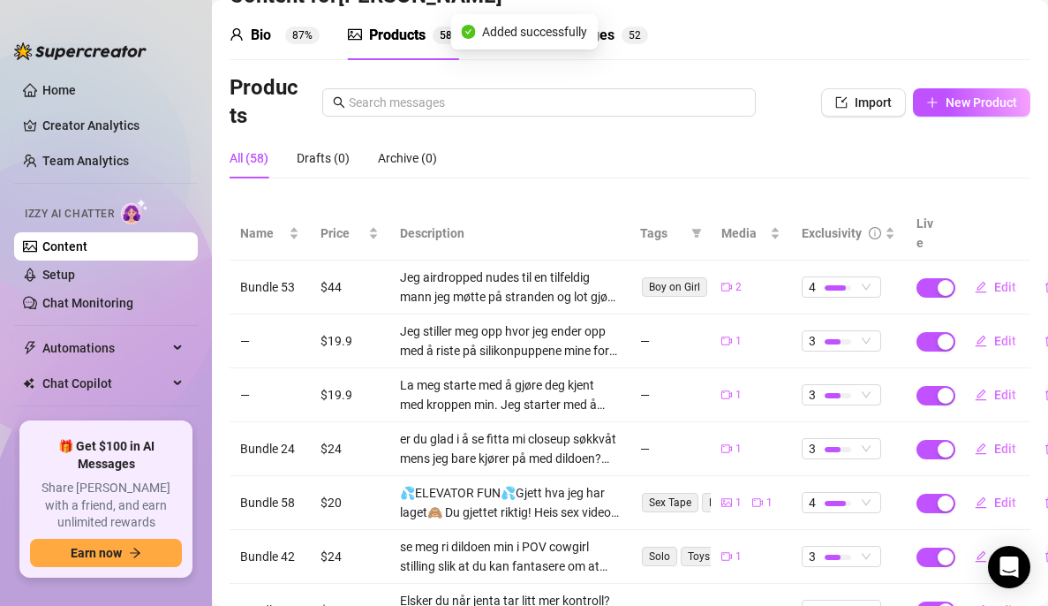
scroll to position [59, 0]
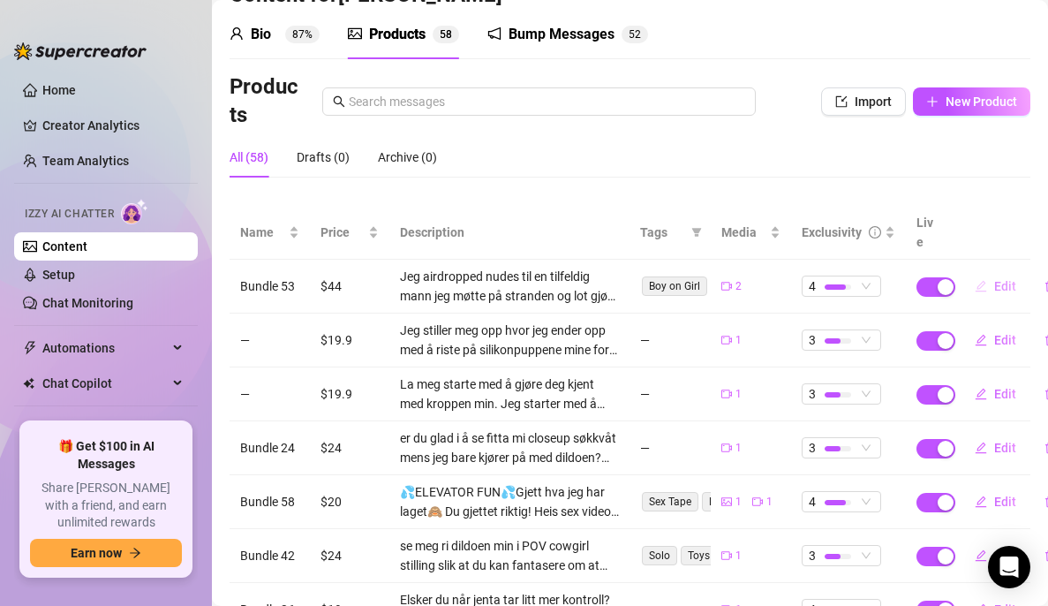
click at [994, 279] on span "Edit" at bounding box center [1005, 286] width 22 height 14
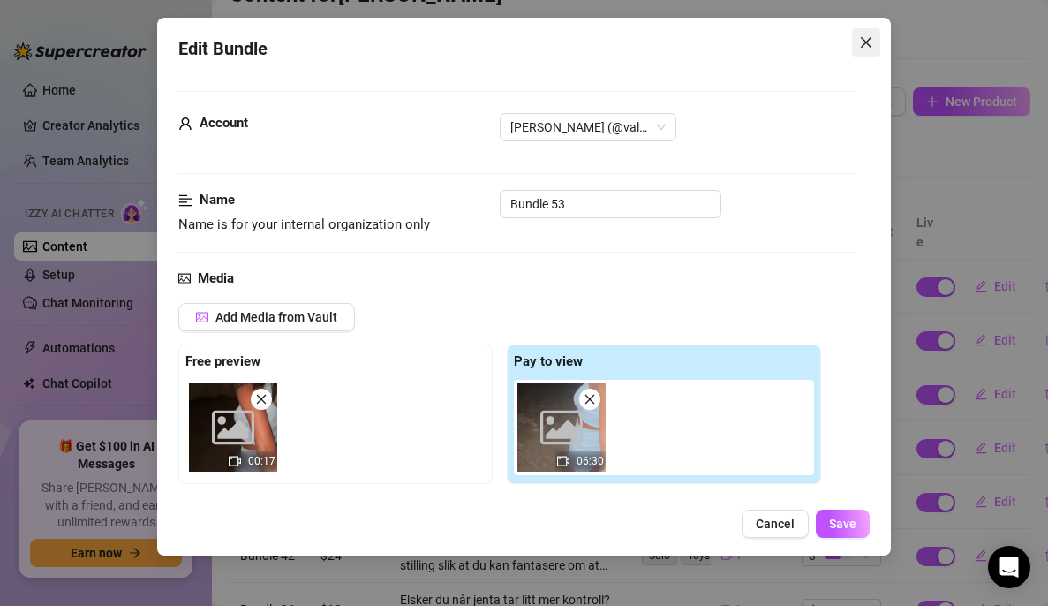
click at [869, 42] on icon "close" at bounding box center [866, 42] width 14 height 14
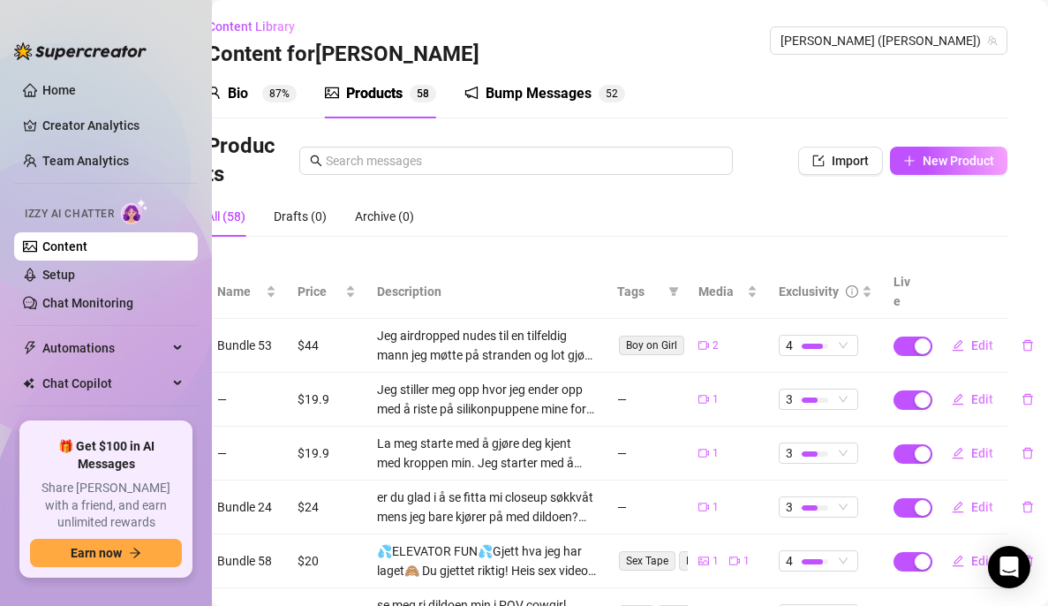
scroll to position [0, 0]
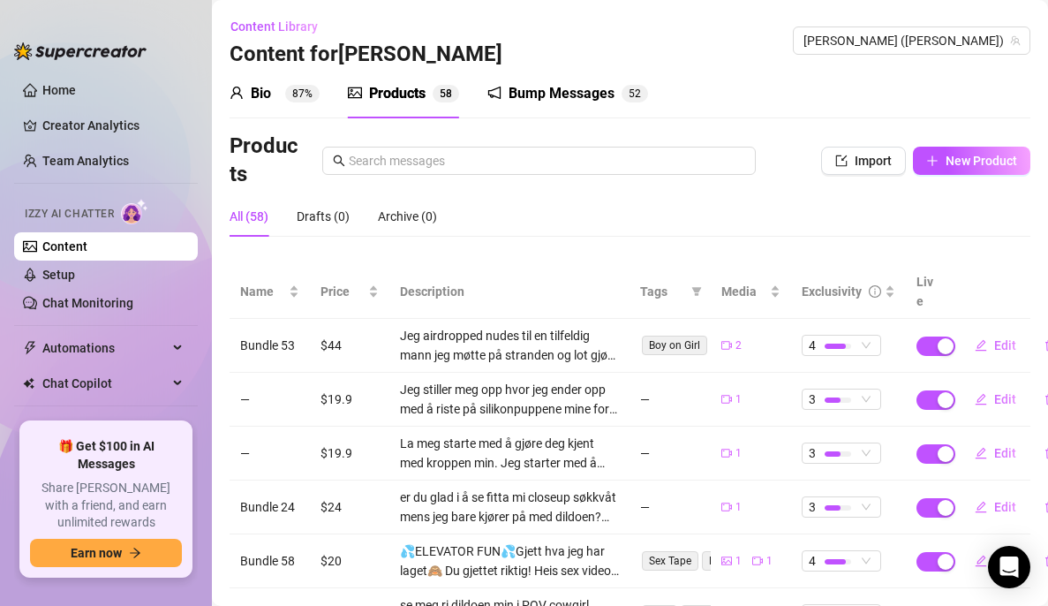
click at [561, 80] on div "Bump Messages 5 2" at bounding box center [567, 93] width 161 height 49
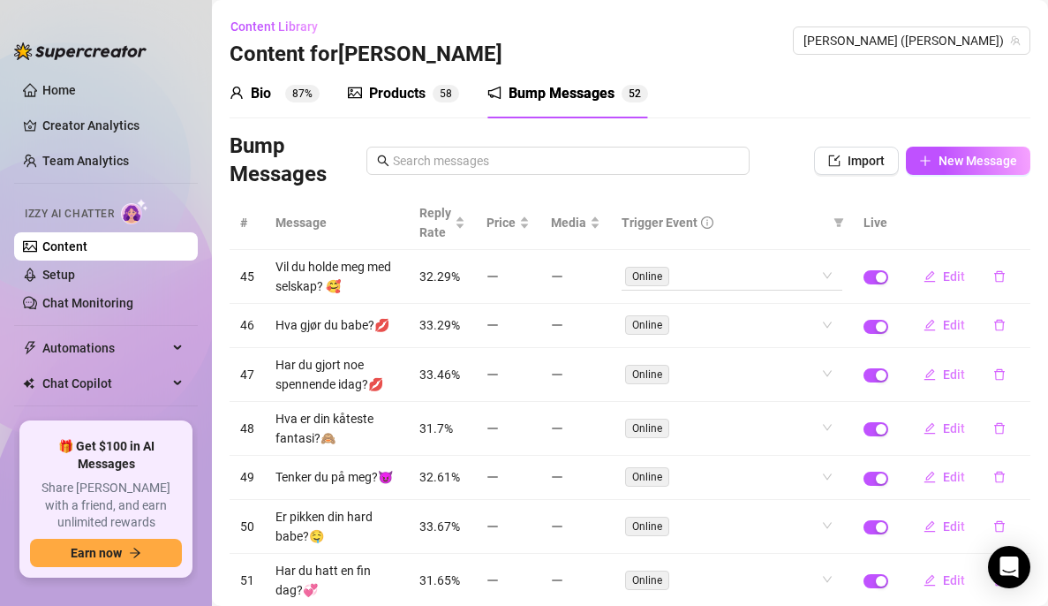
scroll to position [276, 0]
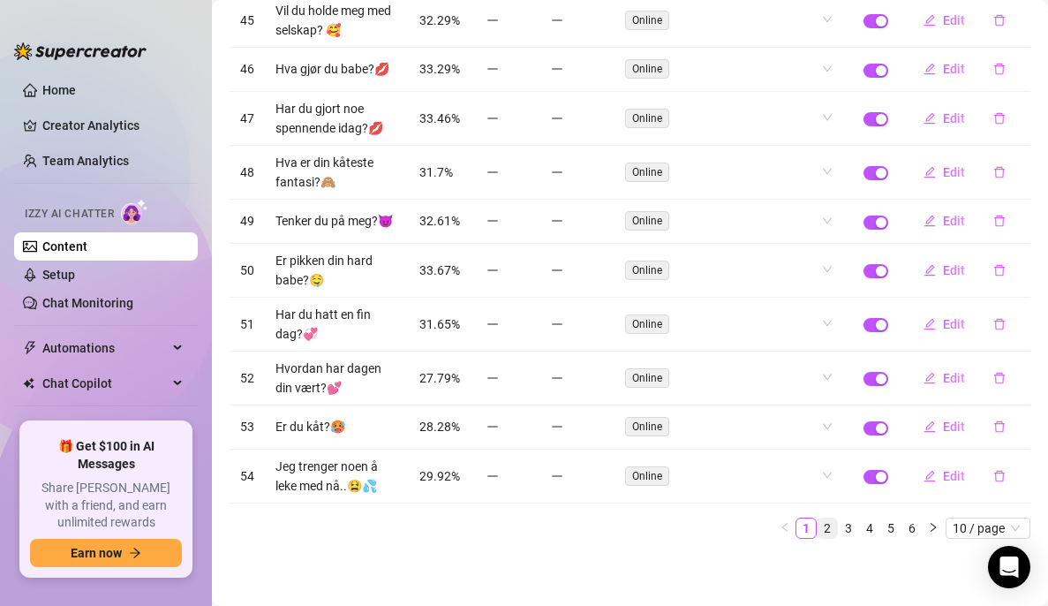
click at [818, 528] on link "2" at bounding box center [827, 527] width 19 height 19
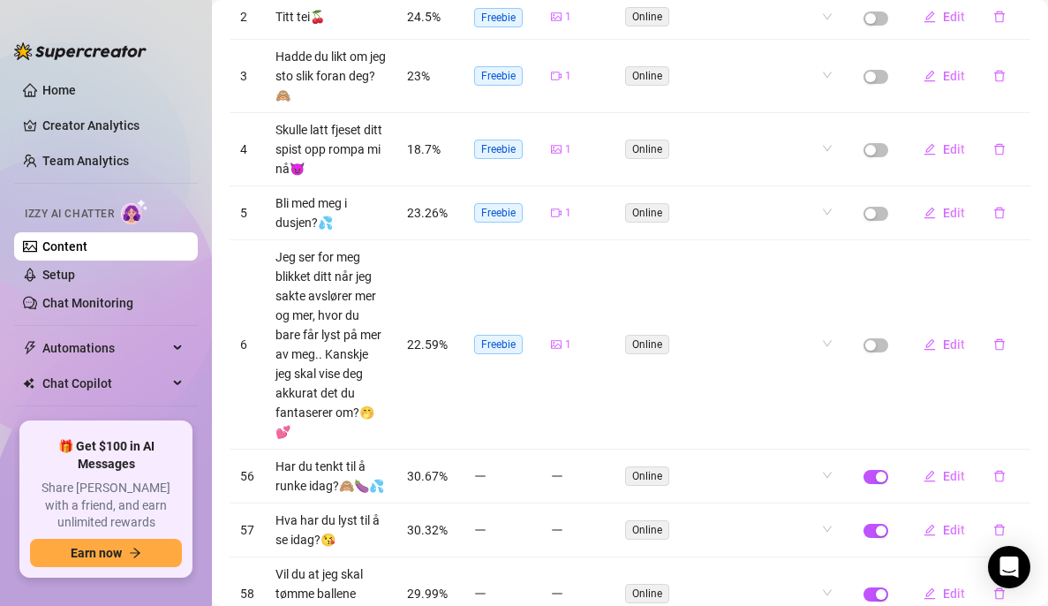
scroll to position [567, 0]
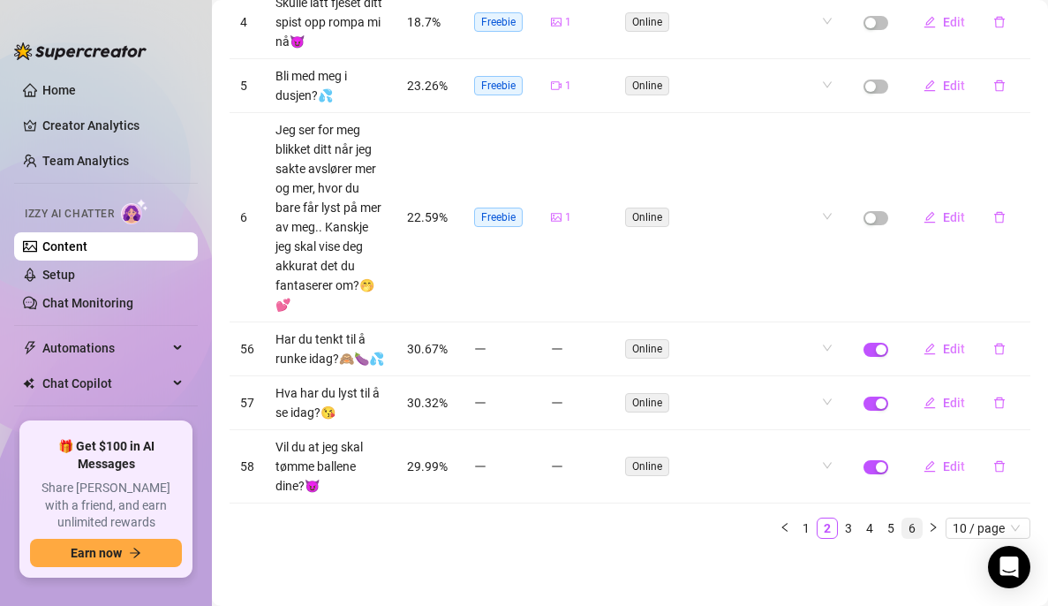
click at [902, 525] on link "6" at bounding box center [911, 527] width 19 height 19
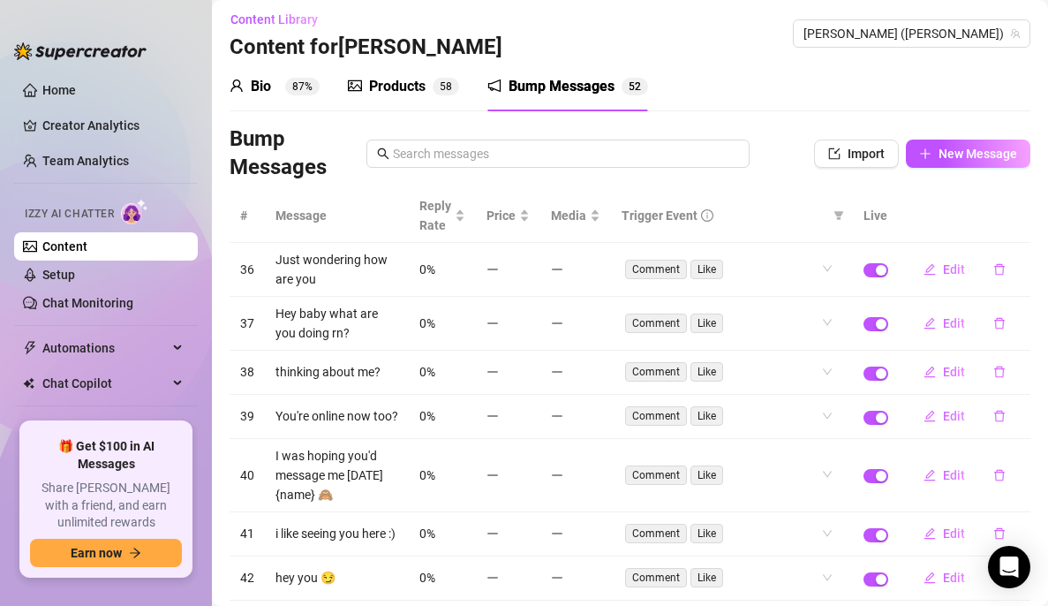
scroll to position [0, 0]
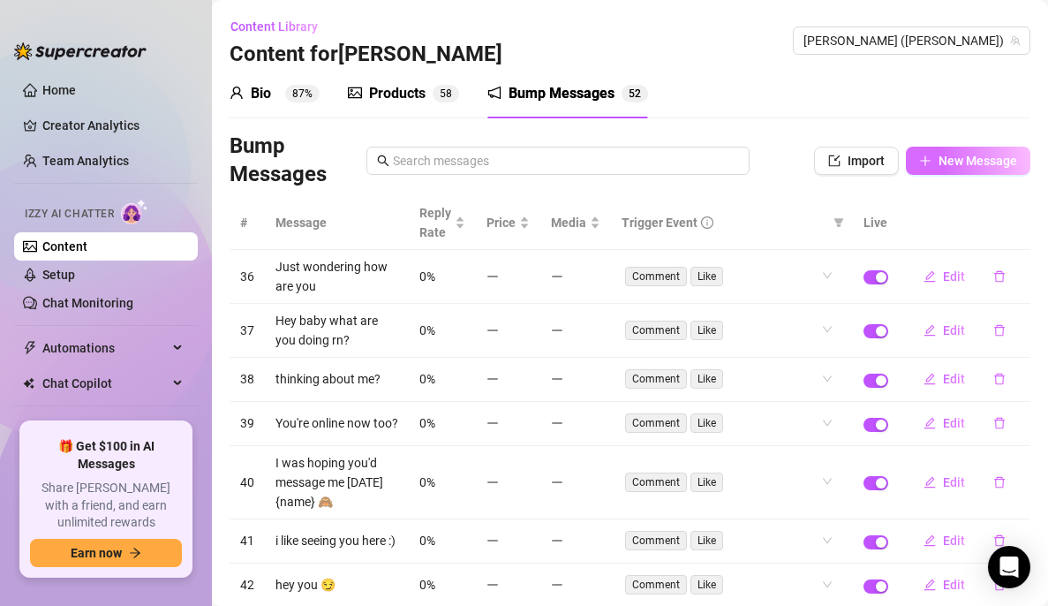
click at [956, 167] on span "New Message" at bounding box center [978, 161] width 79 height 14
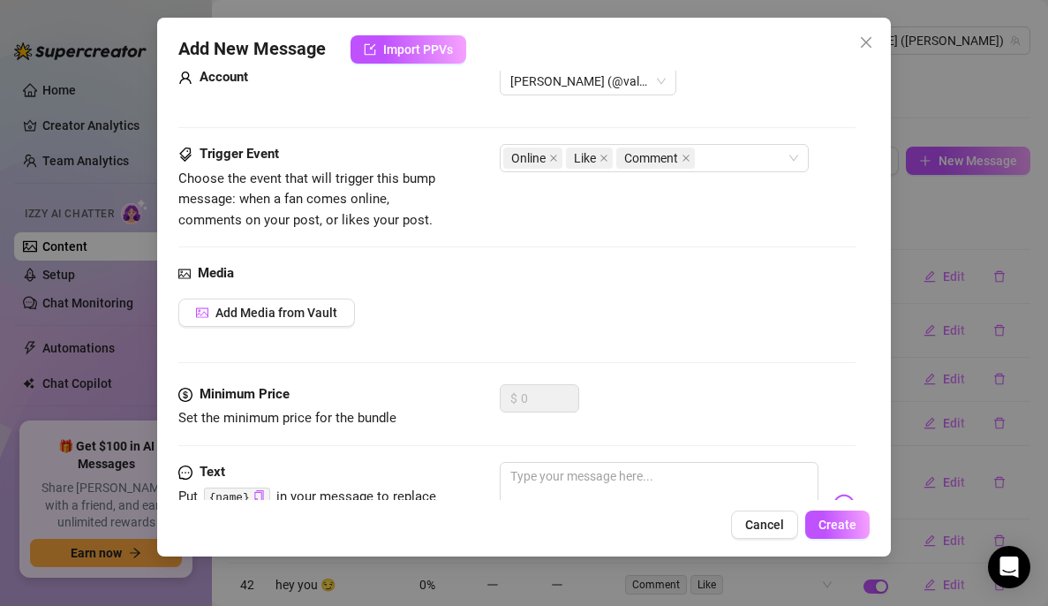
scroll to position [128, 0]
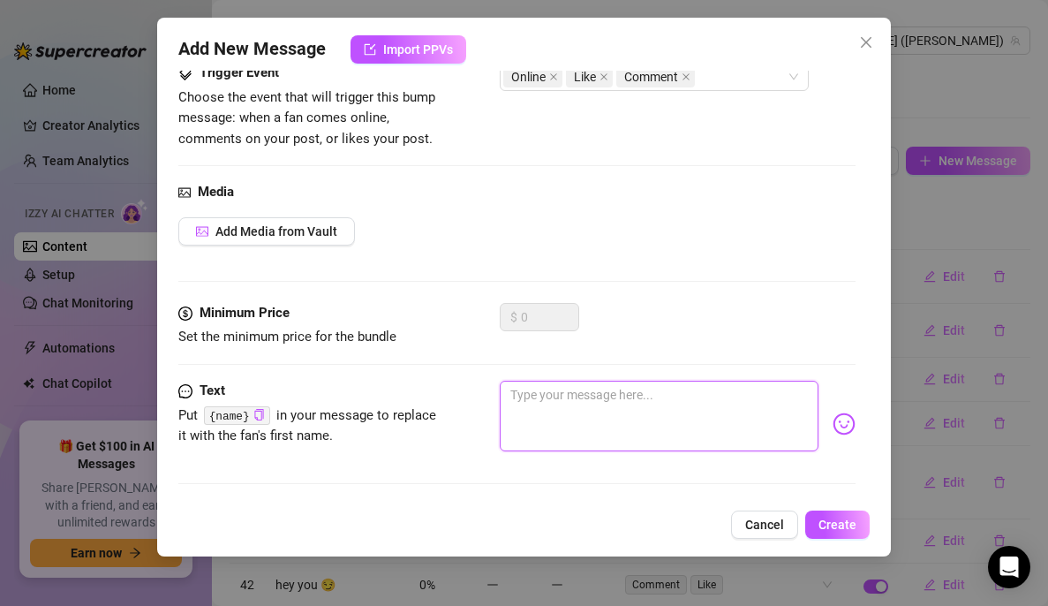
click at [513, 415] on textarea at bounding box center [659, 416] width 319 height 71
type textarea "H"
type textarea "Ha"
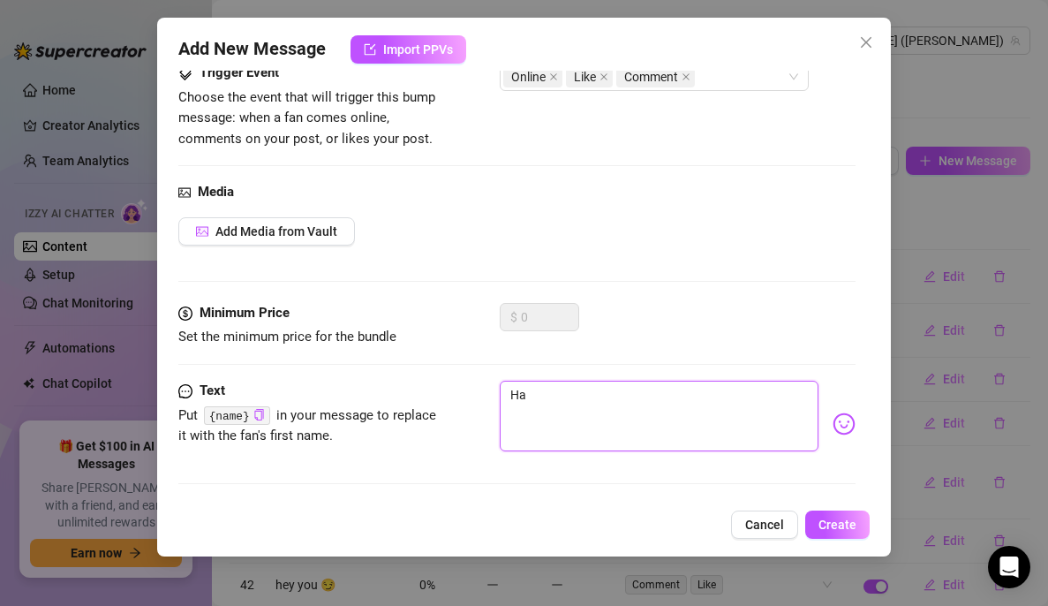
type textarea "Har"
type textarea "Har d"
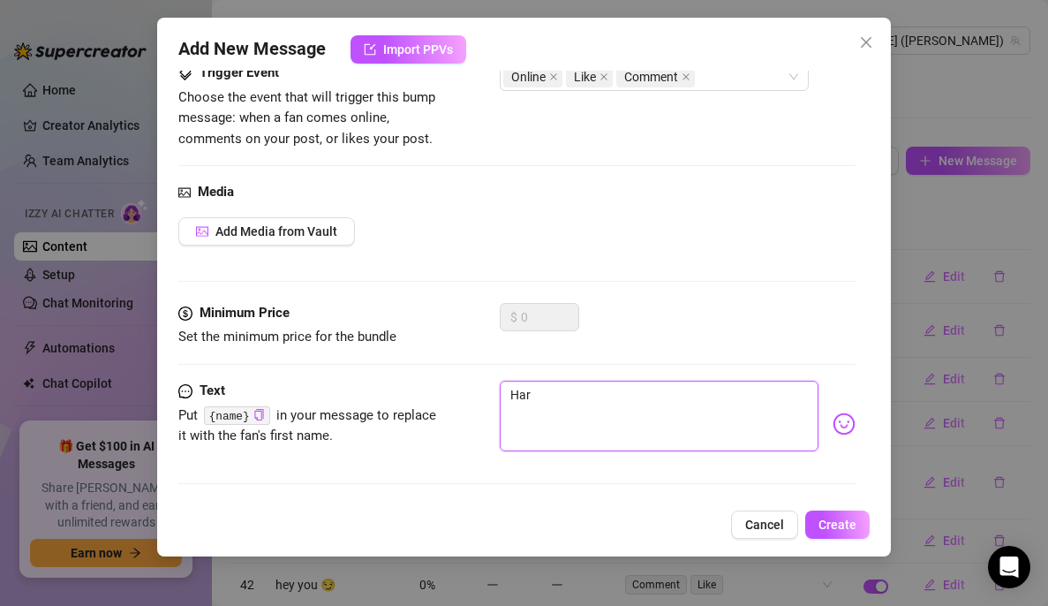
type textarea "Har d"
type textarea "Har du"
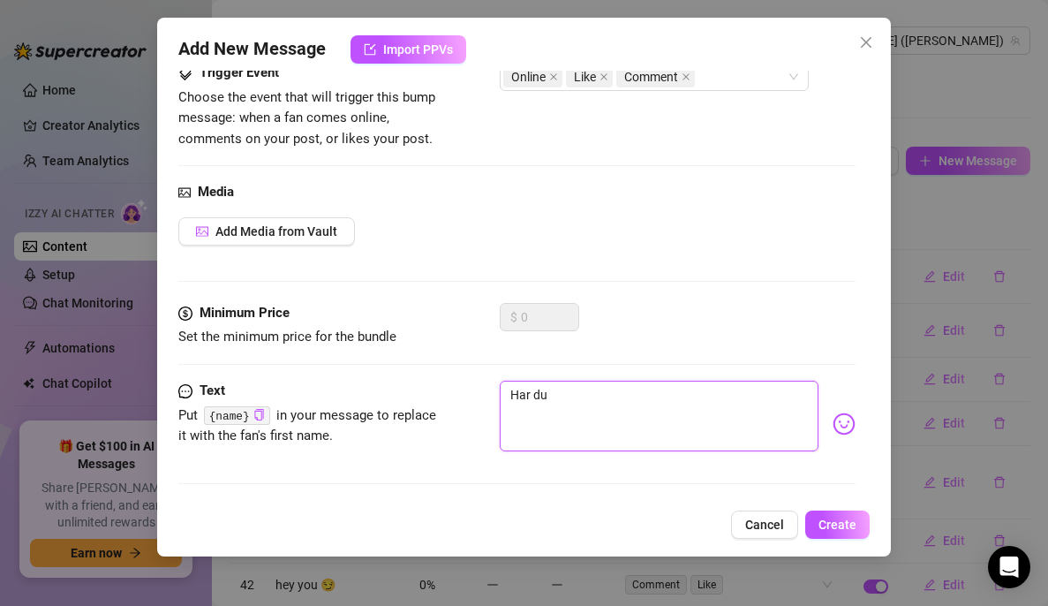
type textarea "Har du r"
type textarea "Har du ru"
type textarea "Har du run"
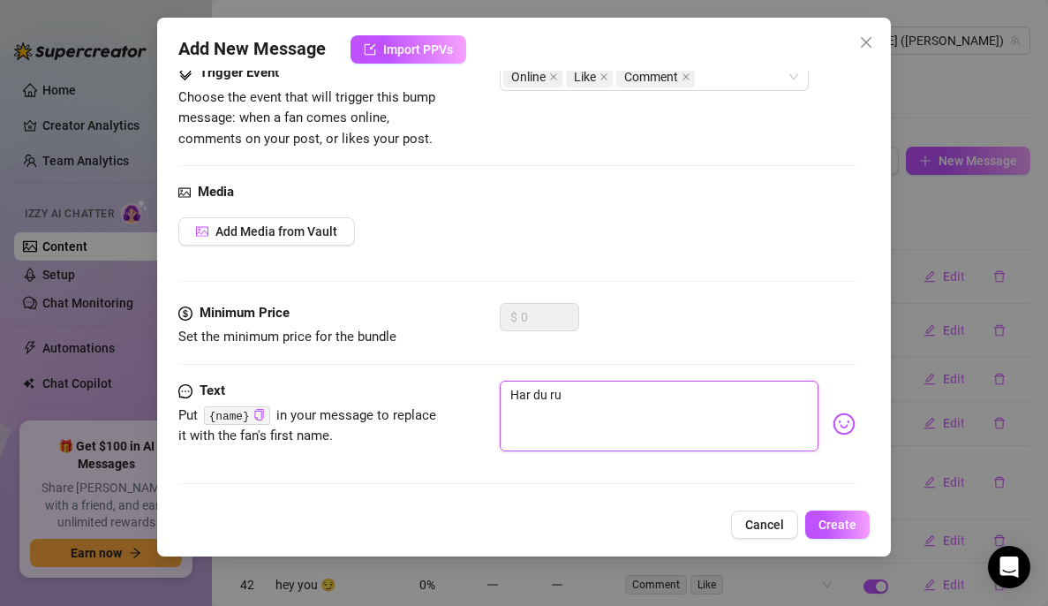
type textarea "Har du run"
type textarea "Har du runk"
type textarea "Har du runke"
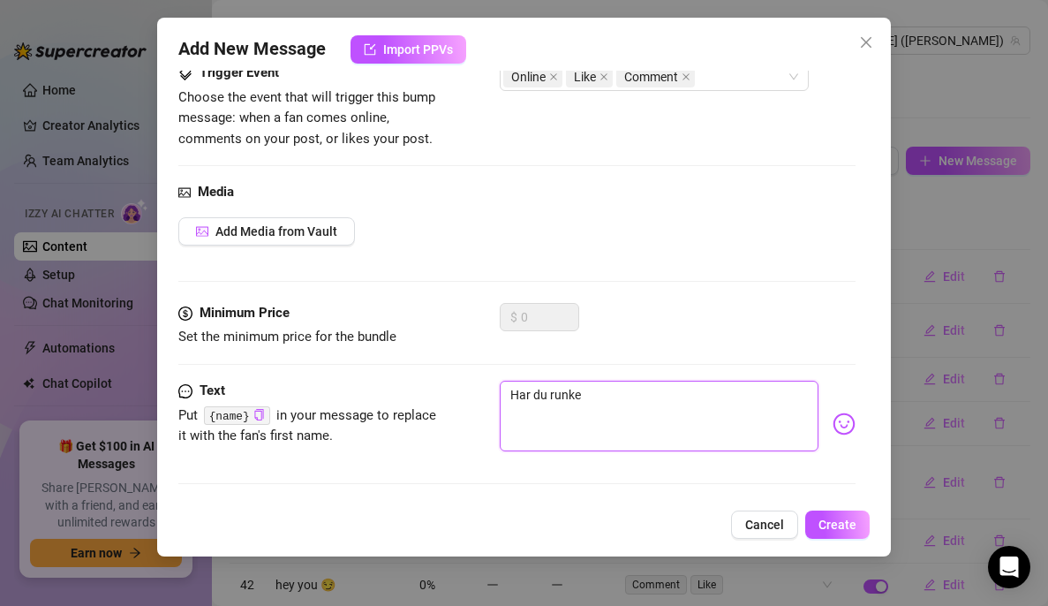
type textarea "Har du runket"
type textarea "Har du runket i"
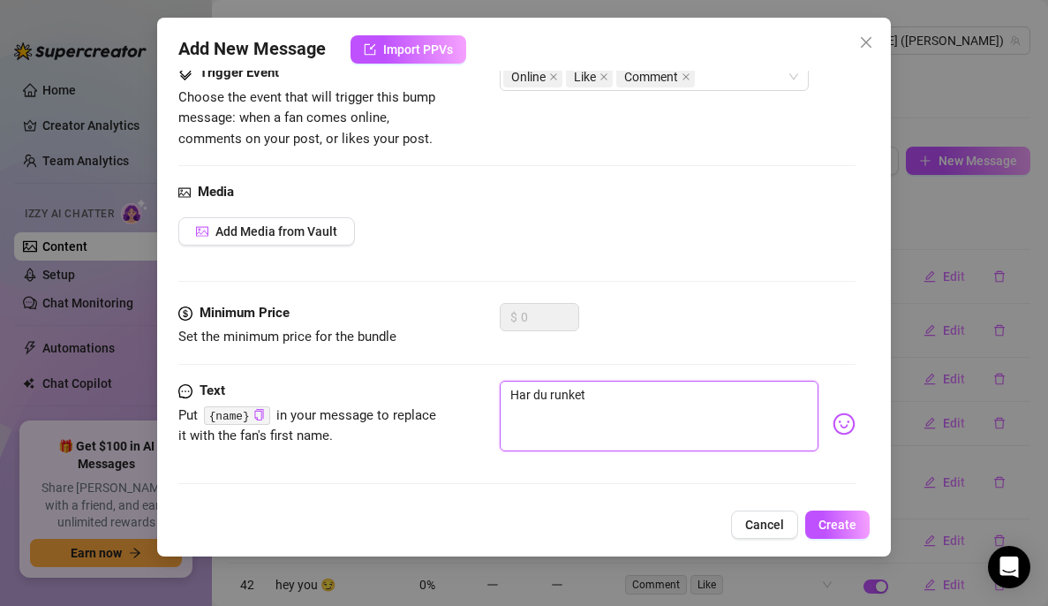
type textarea "Har du runket i"
type textarea "Har du runket id"
type textarea "Har du runket ida"
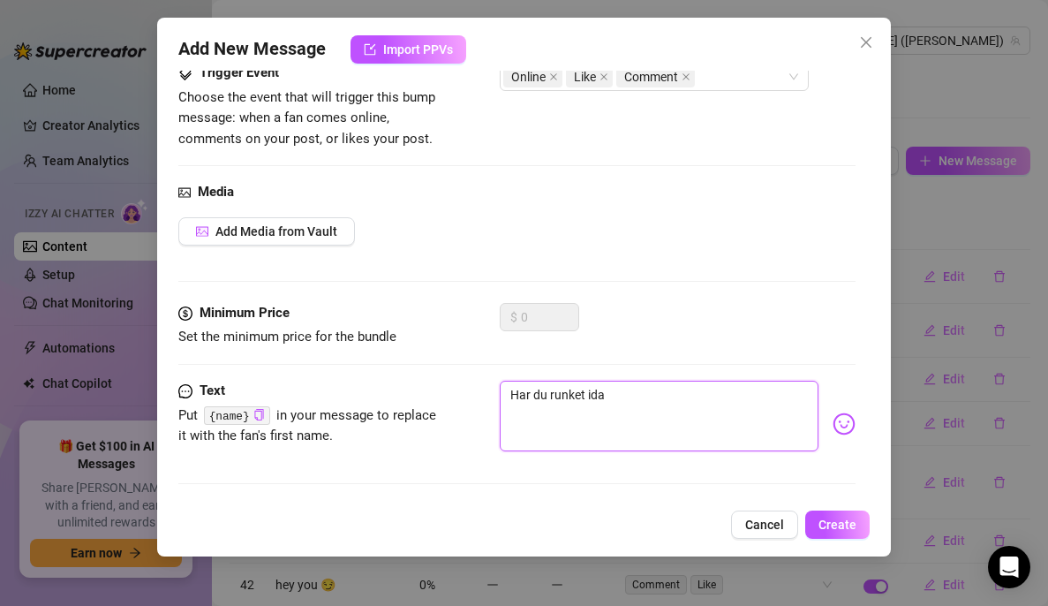
type textarea "Har du runket idag"
type textarea "Har du runket idag?"
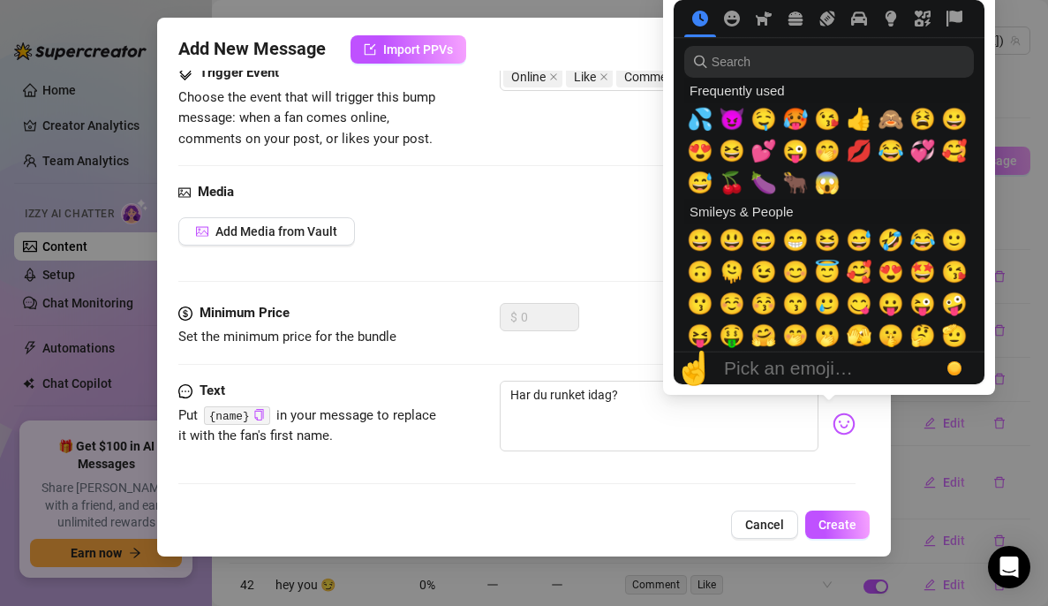
click at [833, 429] on img at bounding box center [844, 423] width 23 height 23
click at [702, 126] on span "💦" at bounding box center [700, 119] width 26 height 25
type textarea "Har du runket idag?💦"
click at [667, 293] on div at bounding box center [829, 191] width 332 height 405
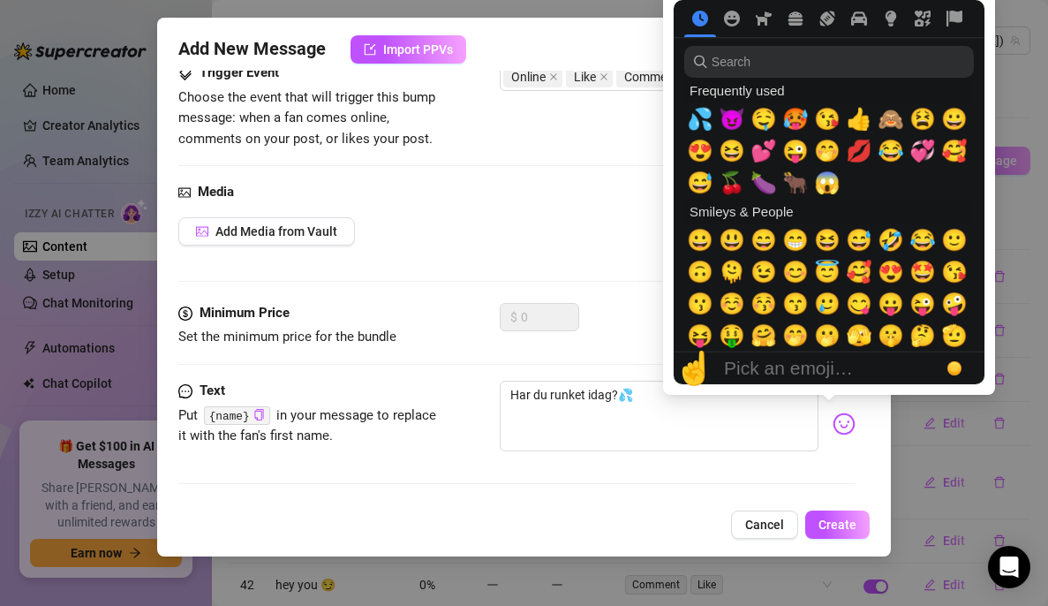
click at [633, 300] on div "Media Add Media from Vault" at bounding box center [516, 242] width 677 height 121
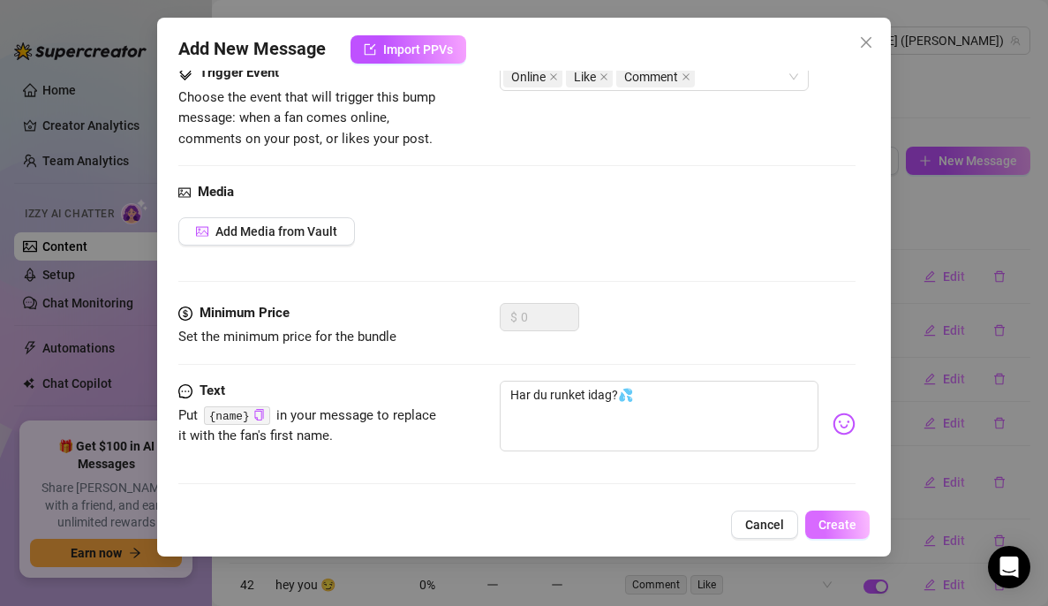
click at [838, 525] on span "Create" at bounding box center [838, 524] width 38 height 14
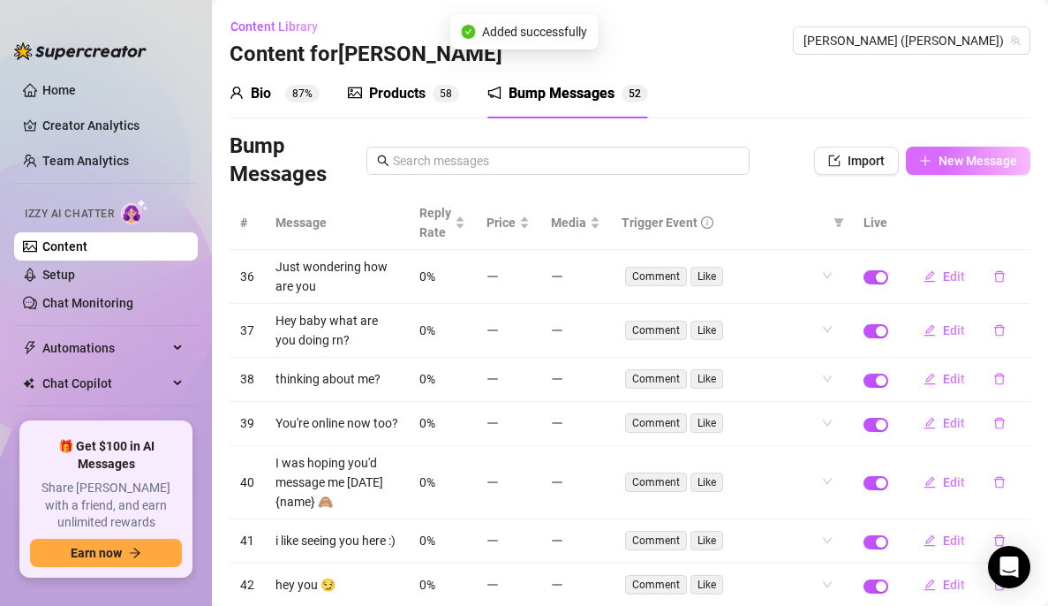
click at [942, 170] on button "New Message" at bounding box center [968, 161] width 125 height 28
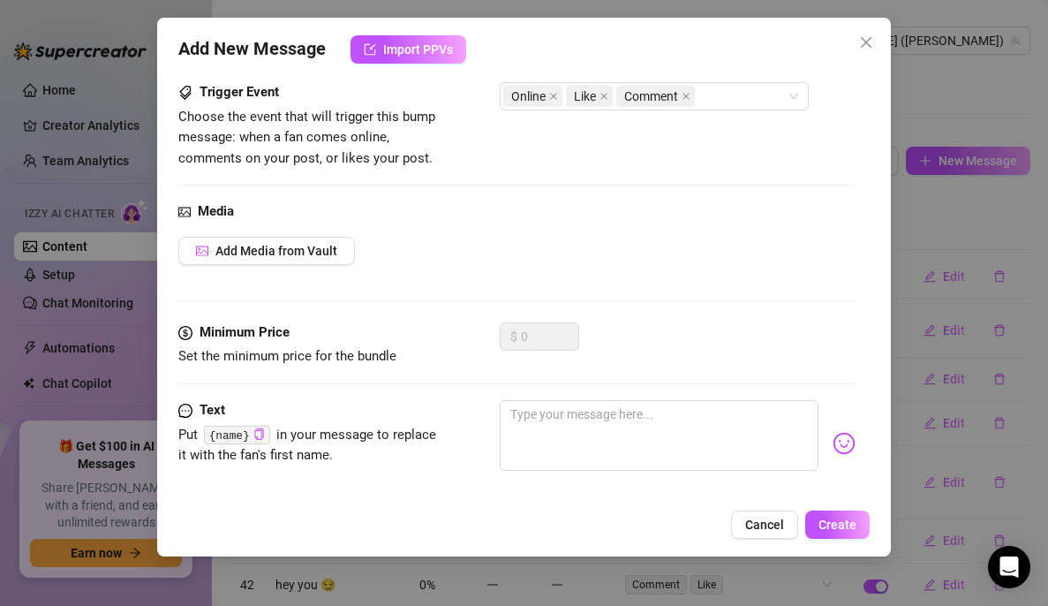
scroll to position [111, 0]
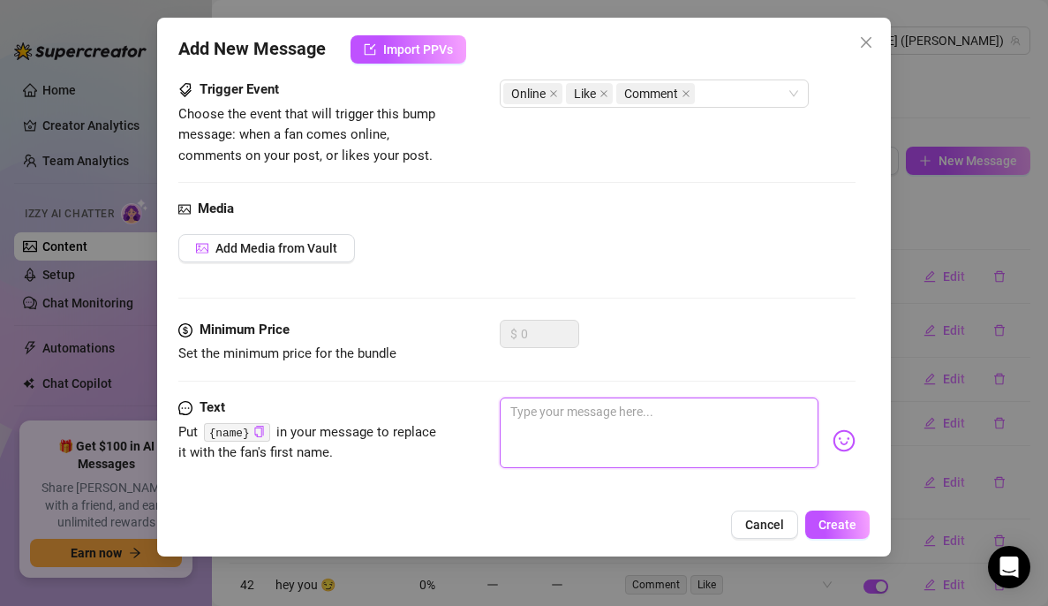
click at [560, 430] on textarea at bounding box center [659, 432] width 319 height 71
type textarea "H"
type textarea "Hv"
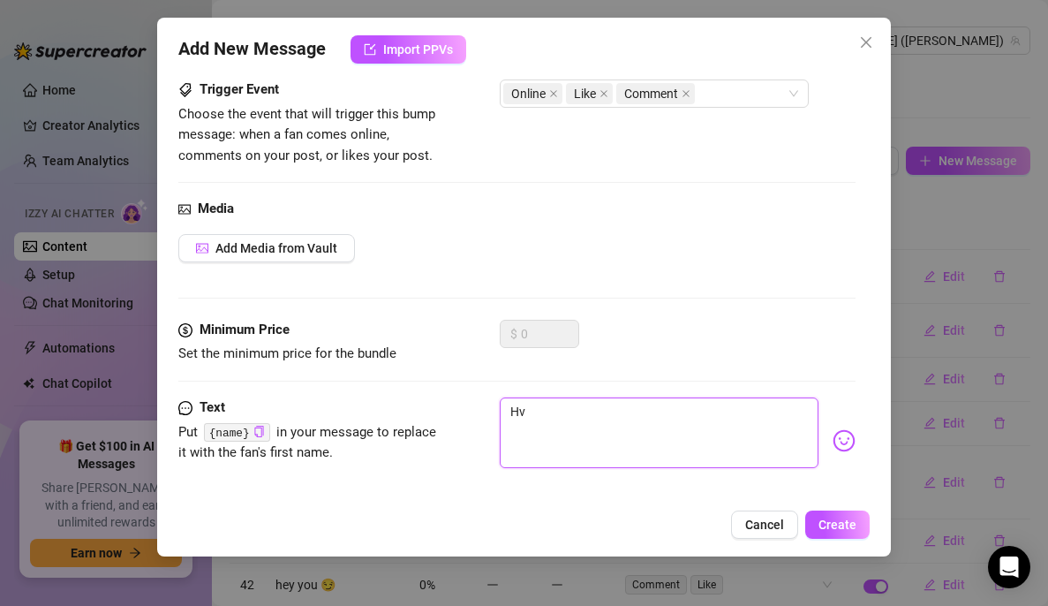
type textarea "Hvi"
type textarea "Hvil"
type textarea "Hvilk"
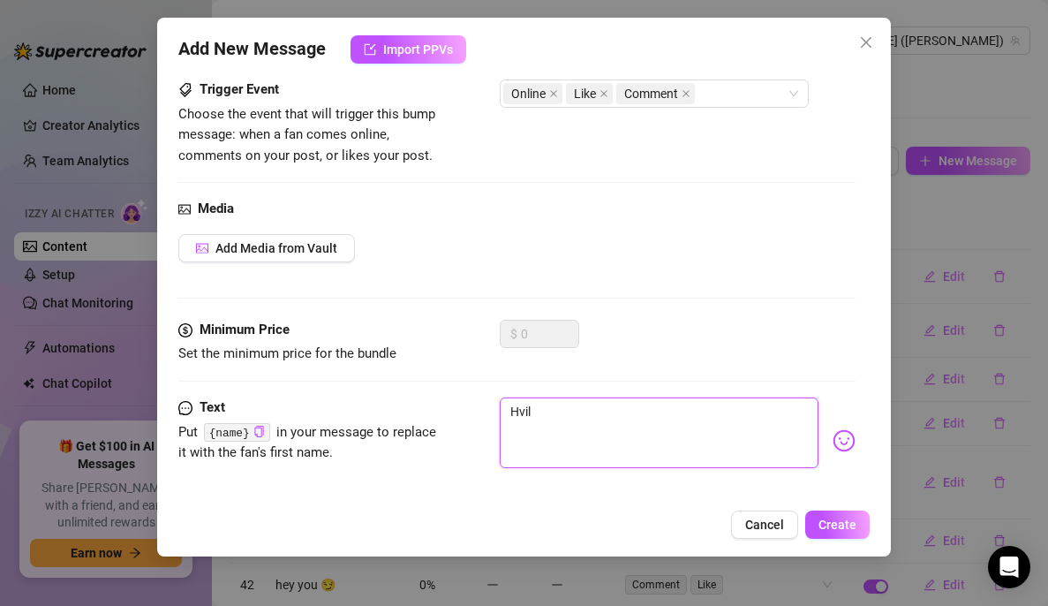
type textarea "Hvilk"
type textarea "Hvilke"
type textarea "Hvilket"
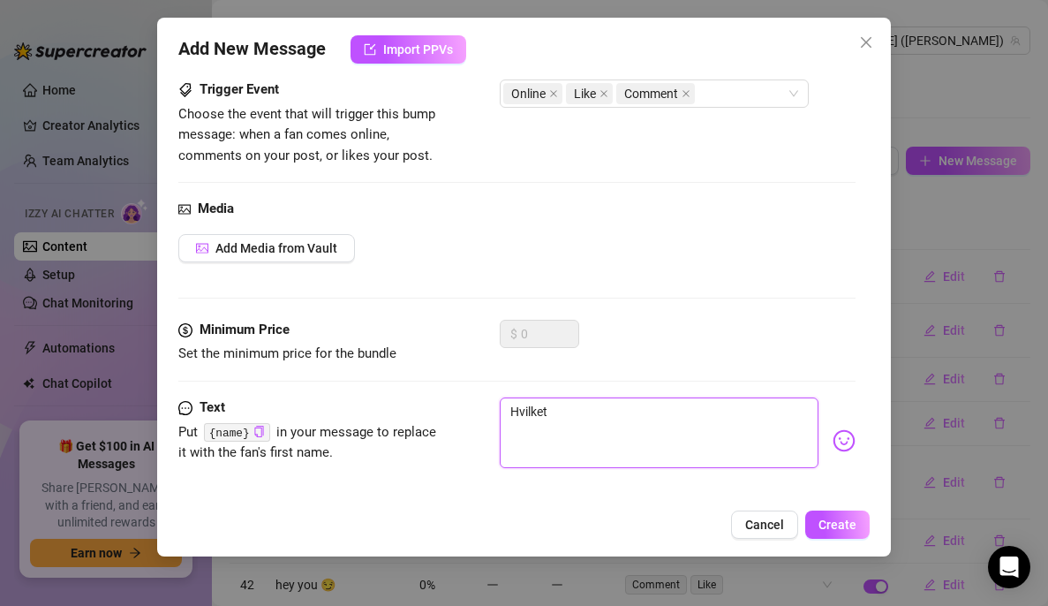
type textarea "Hvilket"
type textarea "Hvilket t"
type textarea "Hvilket ty"
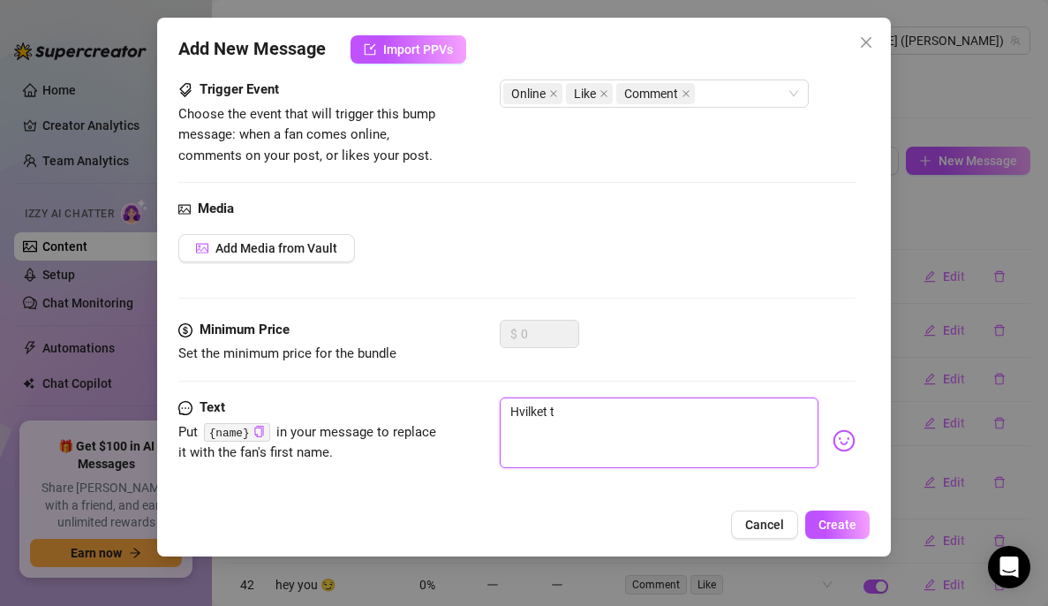
type textarea "Hvilket ty"
type textarea "Hvilket typ"
type textarea "Hvilket type"
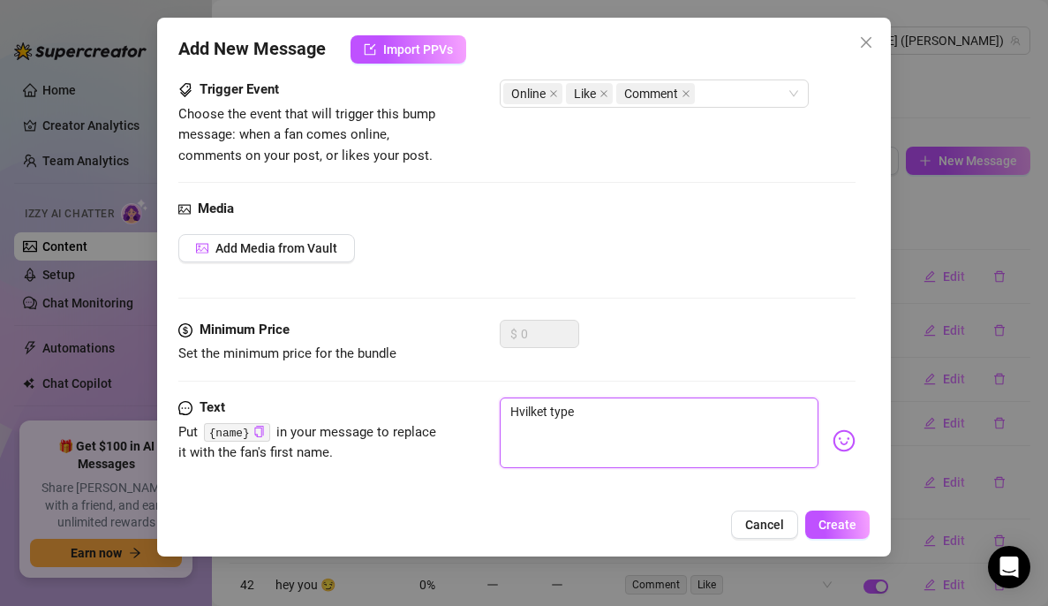
type textarea "Hvilket type"
type textarea "Hvilket type i"
type textarea "Hvilket type in"
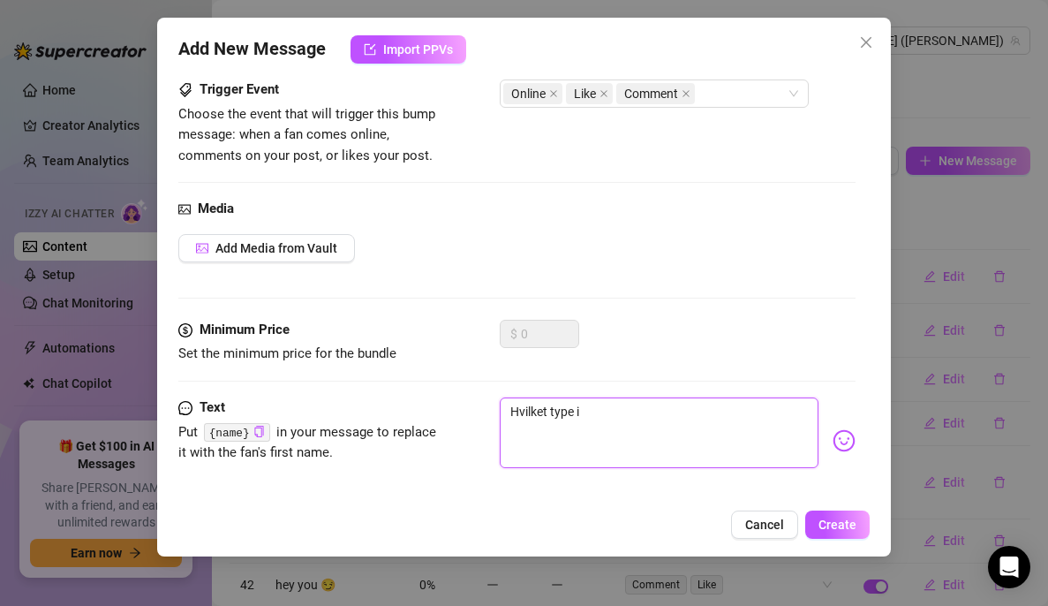
type textarea "Hvilket type in"
type textarea "Hvilket type inn"
type textarea "Hvilket type innh"
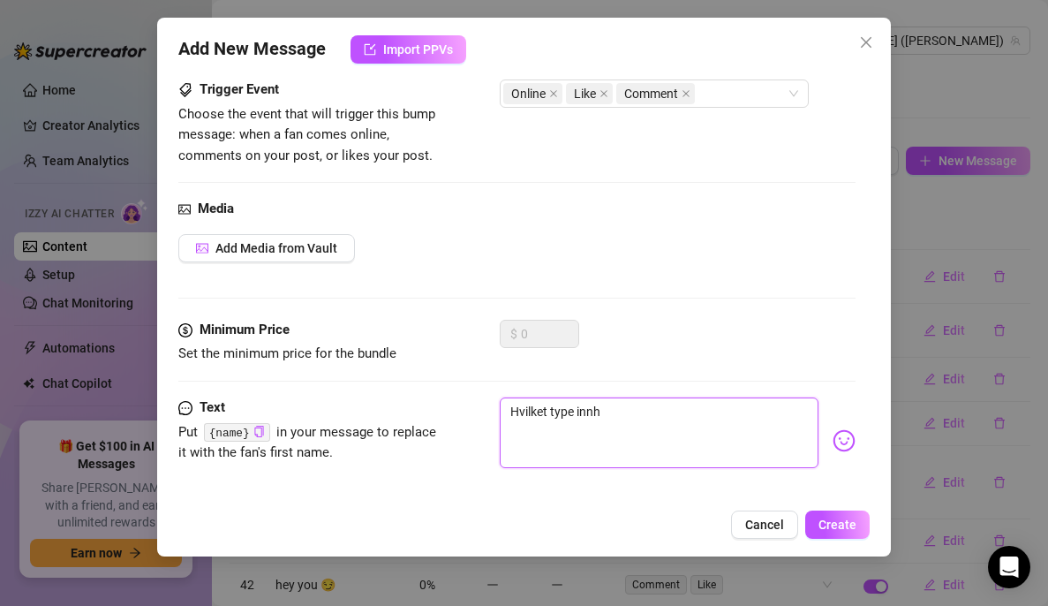
type textarea "Hvilket type innho"
type textarea "Hvilket type innhol"
type textarea "Hvilket type innhold"
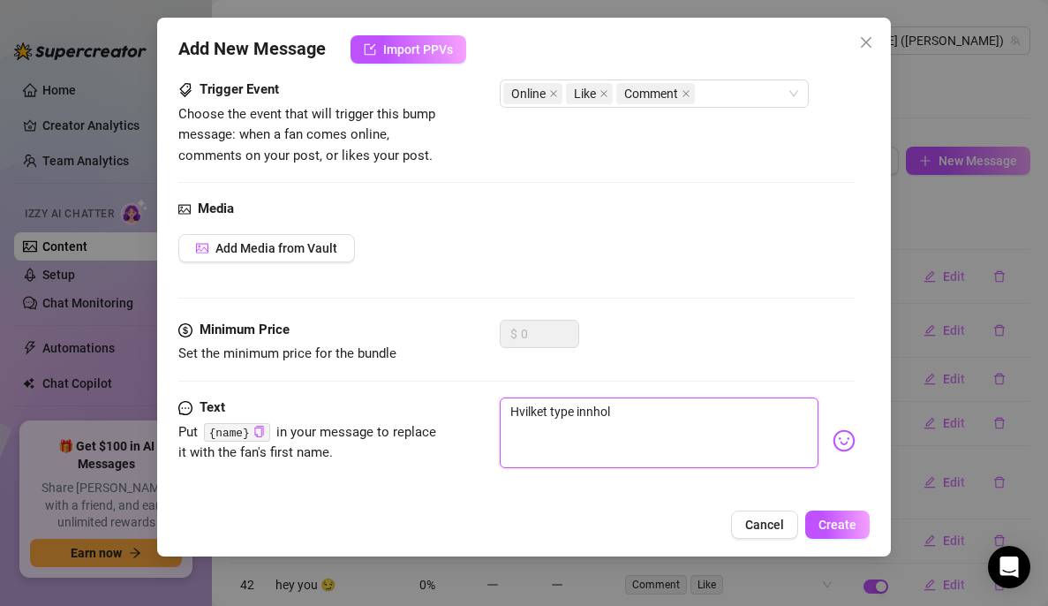
type textarea "Hvilket type innhold"
type textarea "Hvilket type innhold f"
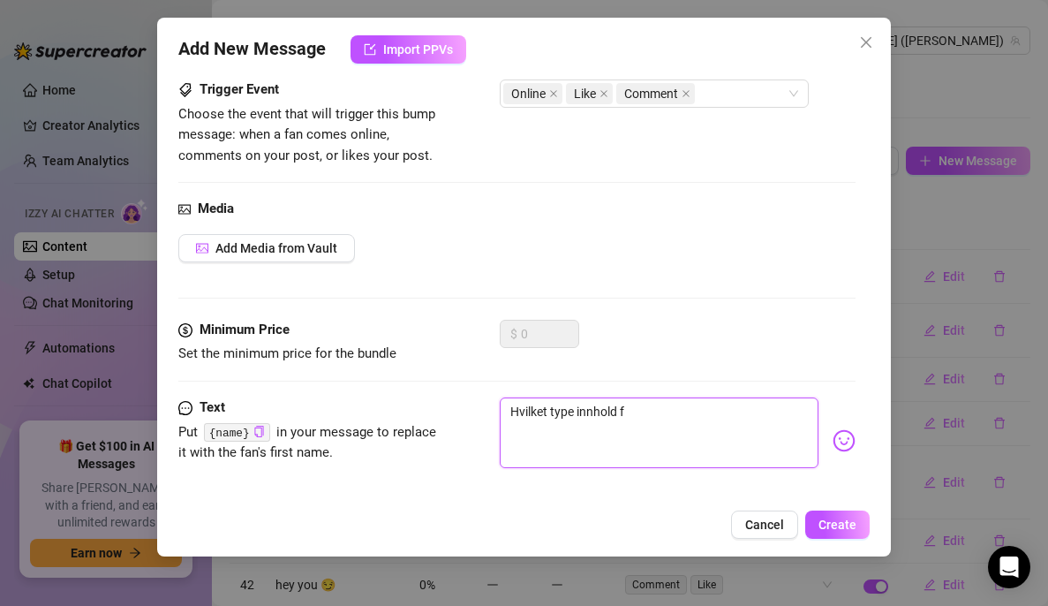
type textarea "Hvilket type innhold få"
type textarea "Hvilket type innhold får"
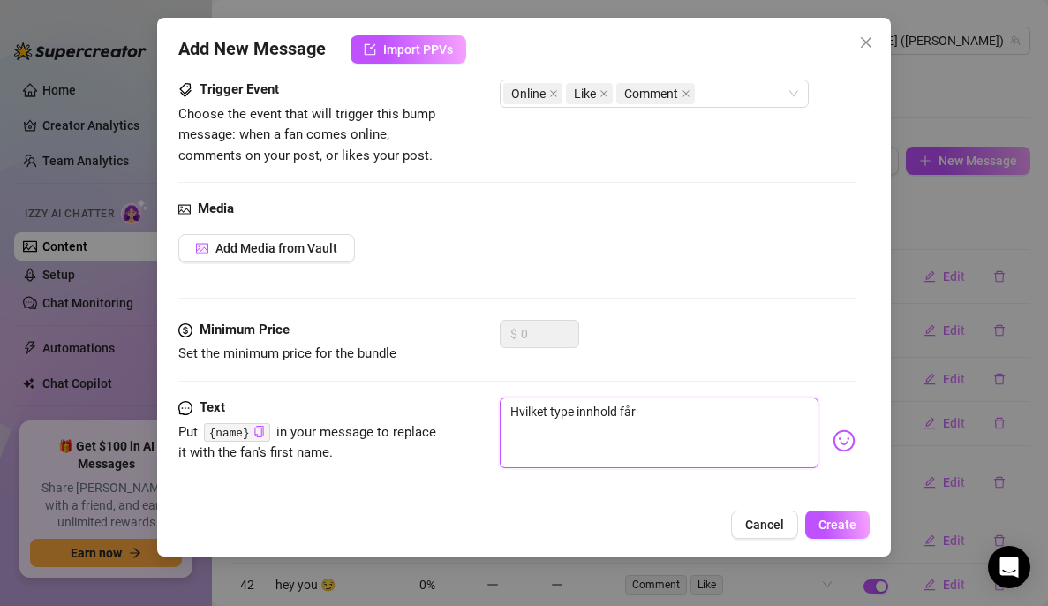
type textarea "Hvilket type innhold får"
type textarea "Hvilket type innhold får d"
type textarea "Hvilket type innhold får de"
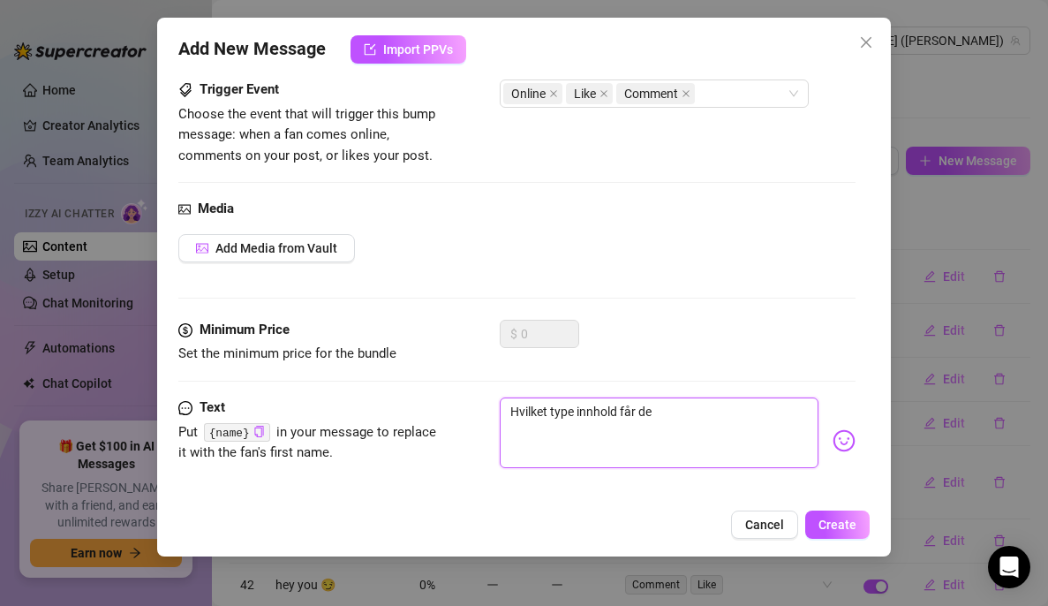
type textarea "Hvilket type innhold får deg"
type textarea "Hvilket type innhold får deg m"
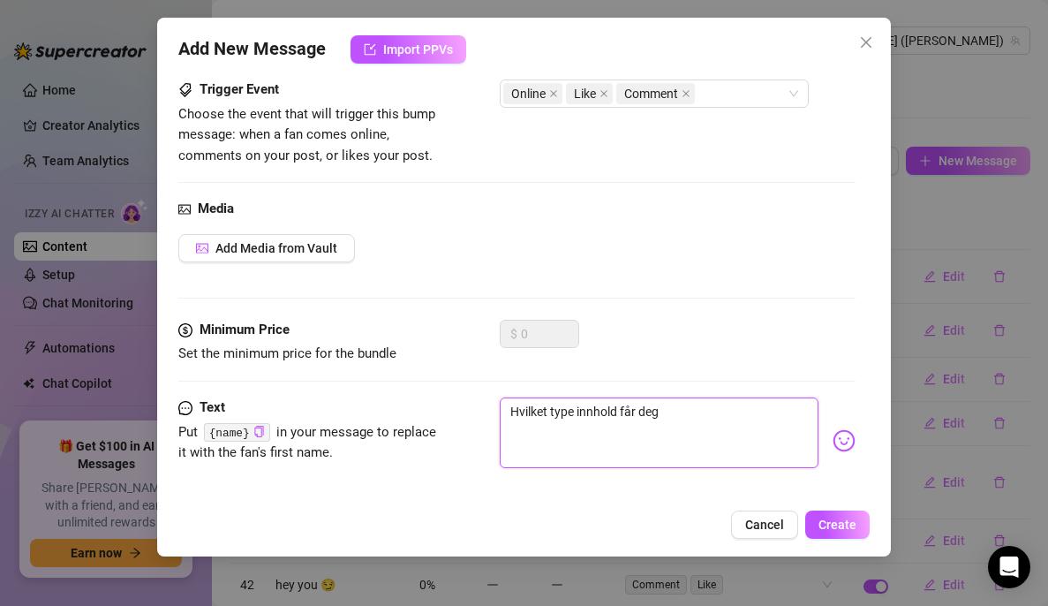
type textarea "Hvilket type innhold får deg m"
type textarea "Hvilket type innhold får deg me"
type textarea "Hvilket type innhold får deg mes"
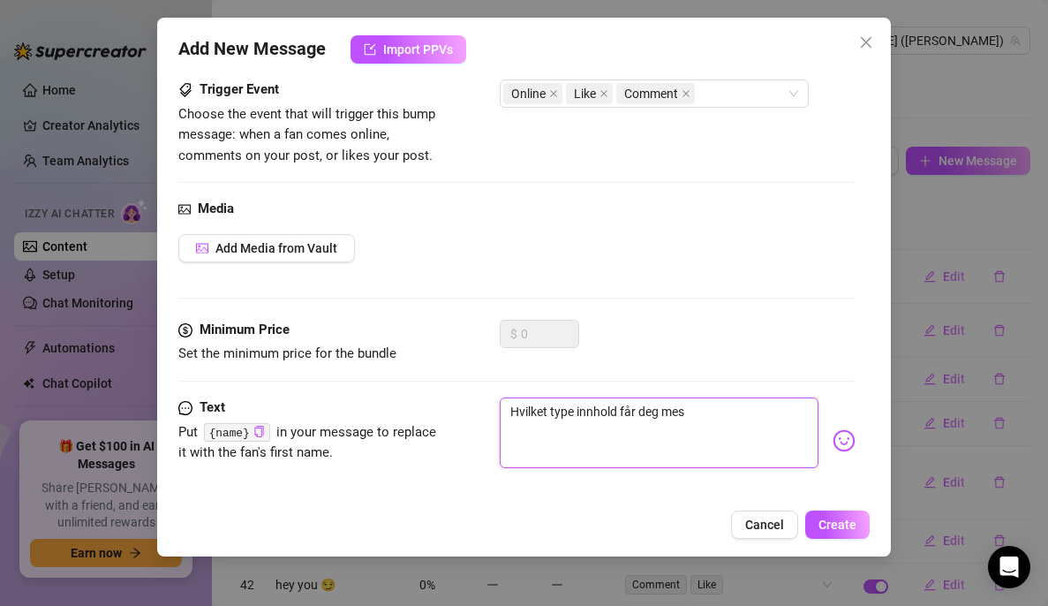
type textarea "Hvilket type innhold får deg mest"
type textarea "Hvilket type innhold får deg mest k"
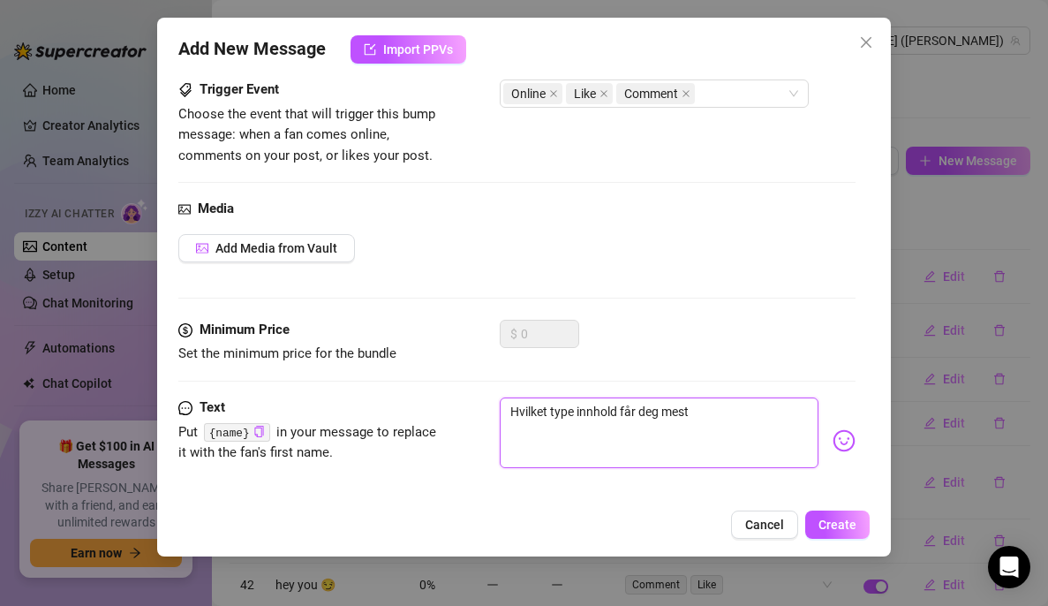
type textarea "Hvilket type innhold får deg mest k"
type textarea "Hvilket type innhold får deg mest kå"
type textarea "Hvilket type innhold får deg mest kåt"
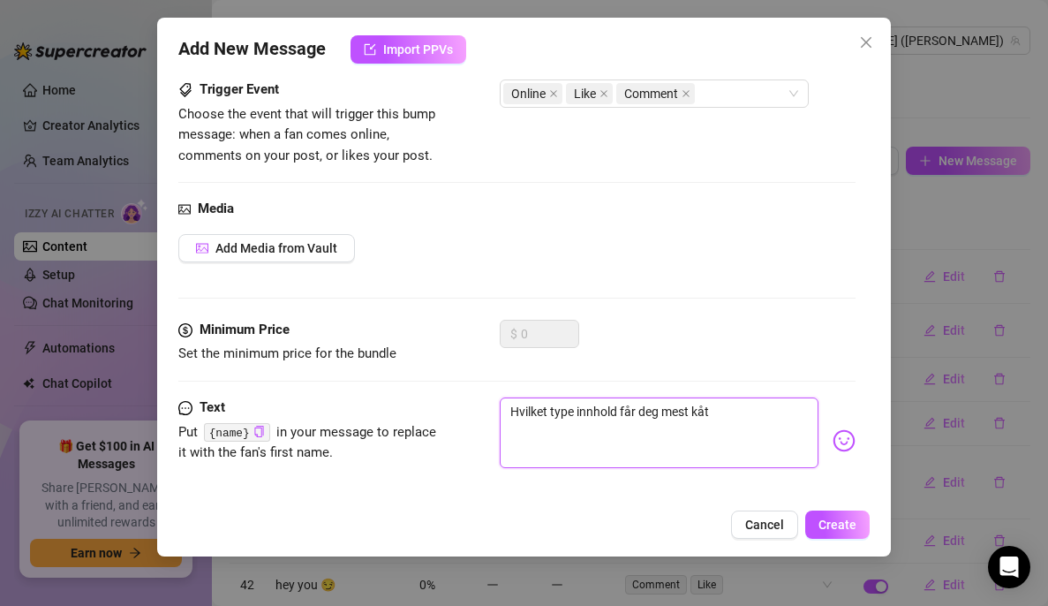
type textarea "Hvilket type innhold får deg mest kåt?"
click at [833, 446] on img at bounding box center [844, 440] width 23 height 23
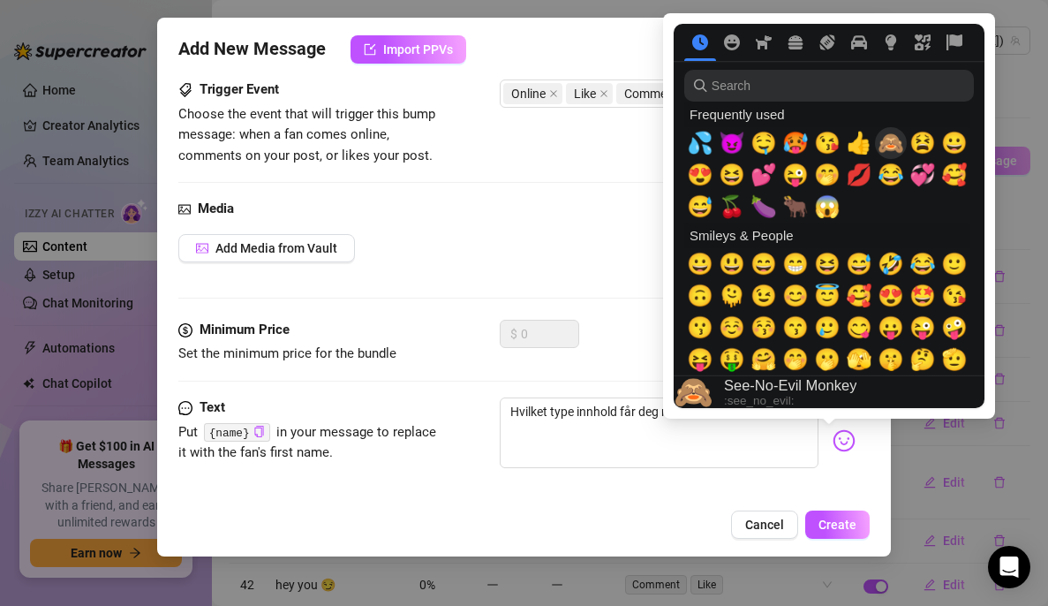
click at [893, 147] on span "🙈" at bounding box center [891, 143] width 26 height 25
type textarea "Hvilket type innhold får deg mest kåt?🙈"
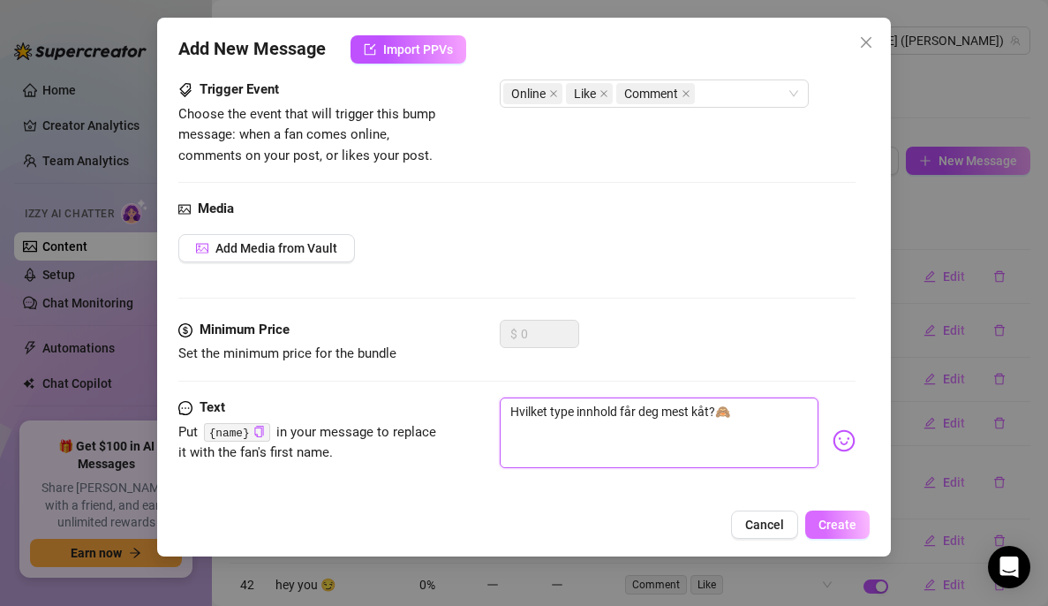
type textarea "Hvilket type innhold får deg mest kåt?🙈"
click at [821, 532] on button "Create" at bounding box center [837, 524] width 64 height 28
